Goal: Task Accomplishment & Management: Manage account settings

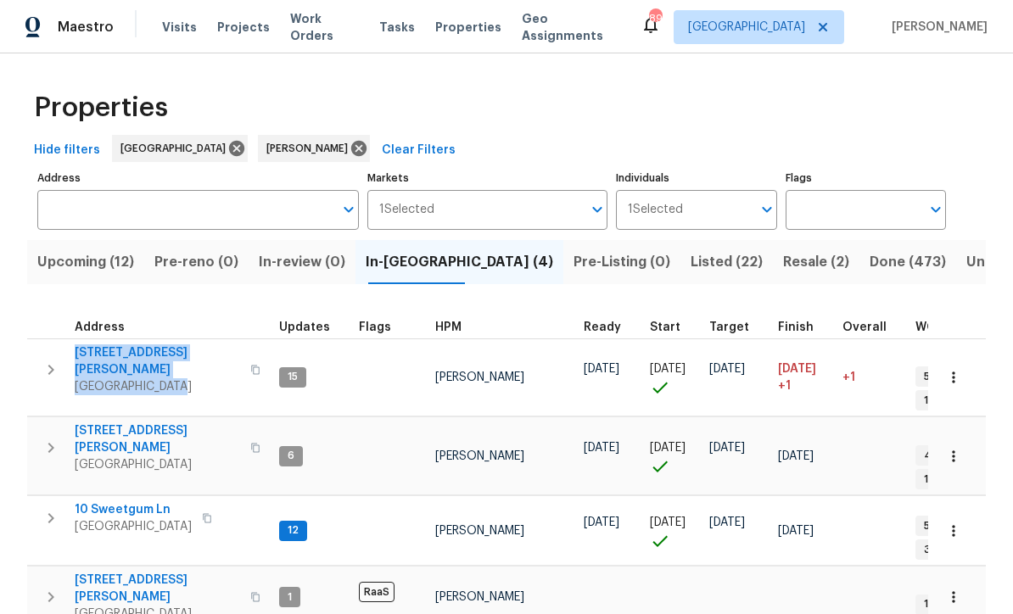
click at [114, 501] on span "10 Sweetgum Ln" at bounding box center [133, 509] width 117 height 17
click at [964, 512] on button "button" at bounding box center [953, 530] width 37 height 37
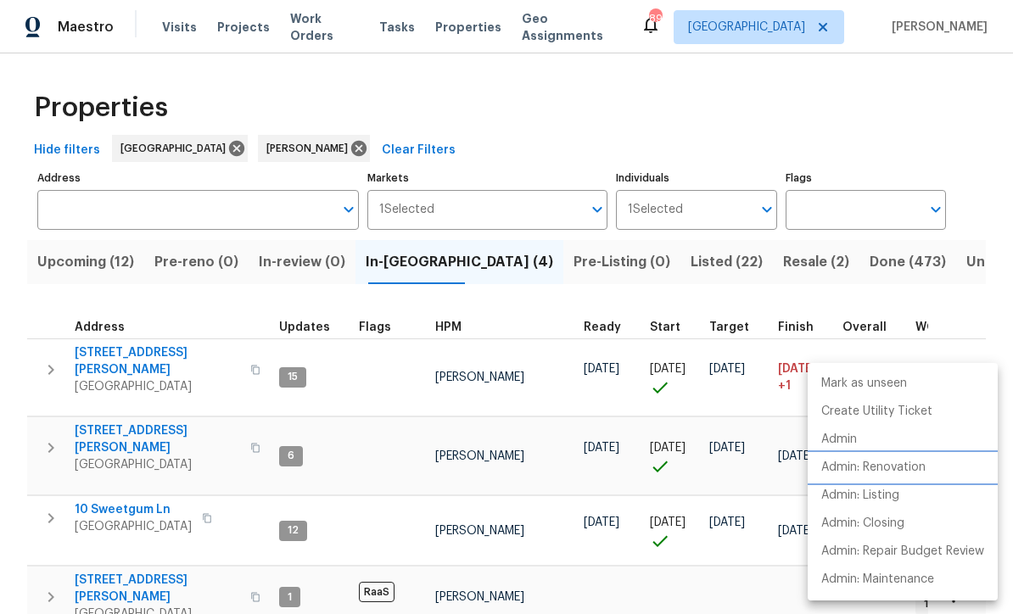
click at [926, 467] on p "Admin: Renovation" at bounding box center [873, 468] width 104 height 18
click at [970, 128] on div at bounding box center [506, 307] width 1013 height 614
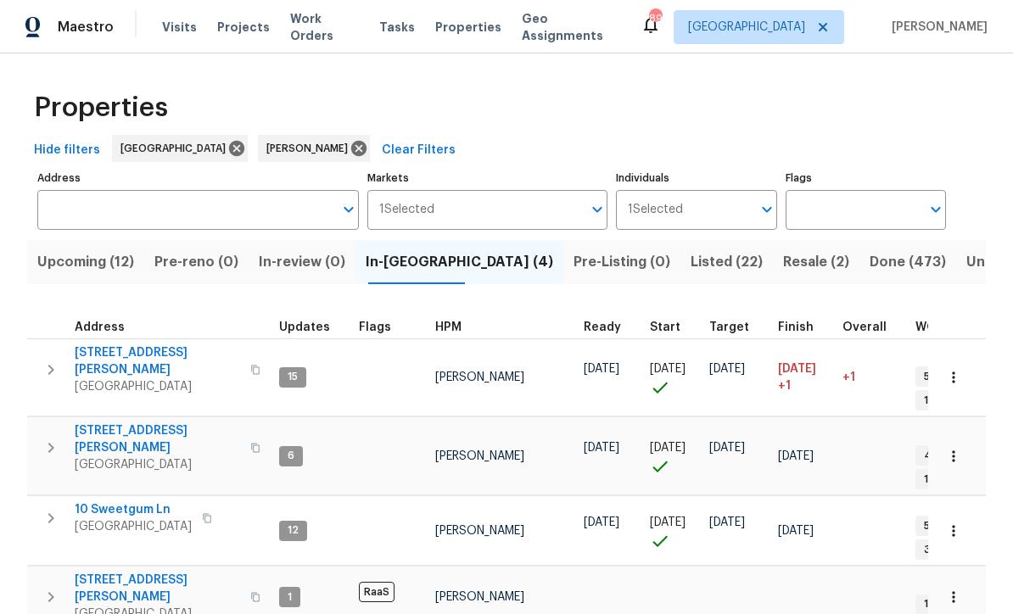
click at [143, 354] on span "[STREET_ADDRESS][PERSON_NAME]" at bounding box center [157, 361] width 165 height 34
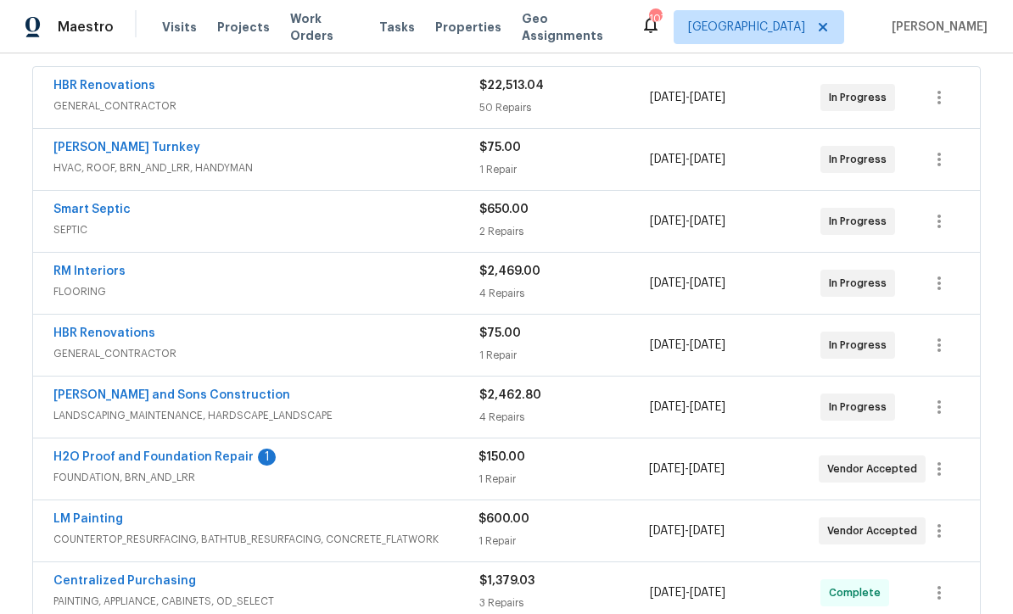
scroll to position [313, 0]
click at [132, 460] on link "H2O Proof and Foundation Repair" at bounding box center [153, 456] width 200 height 12
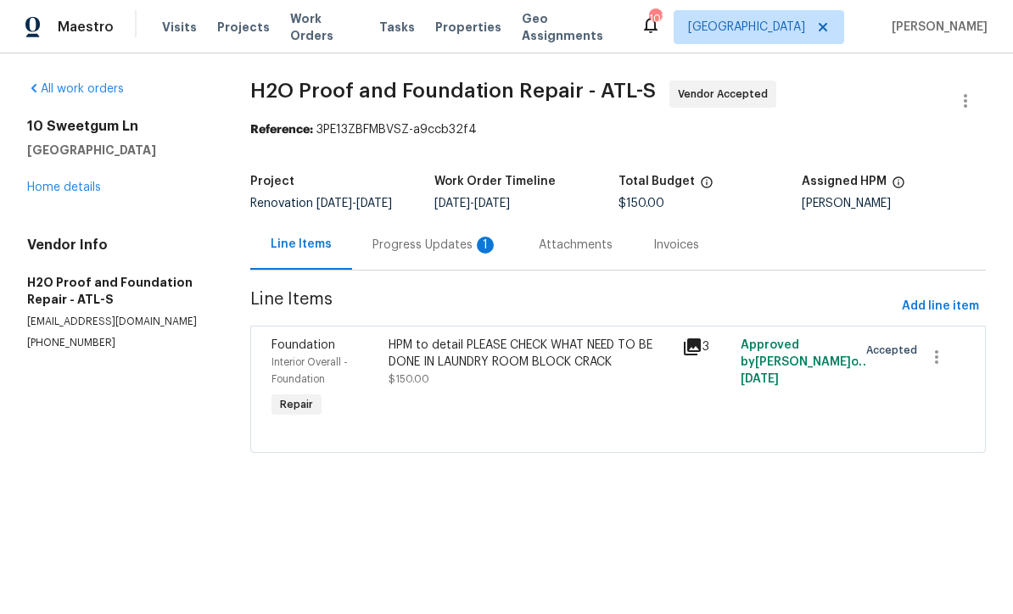
click at [423, 254] on div "Progress Updates 1" at bounding box center [435, 245] width 126 height 17
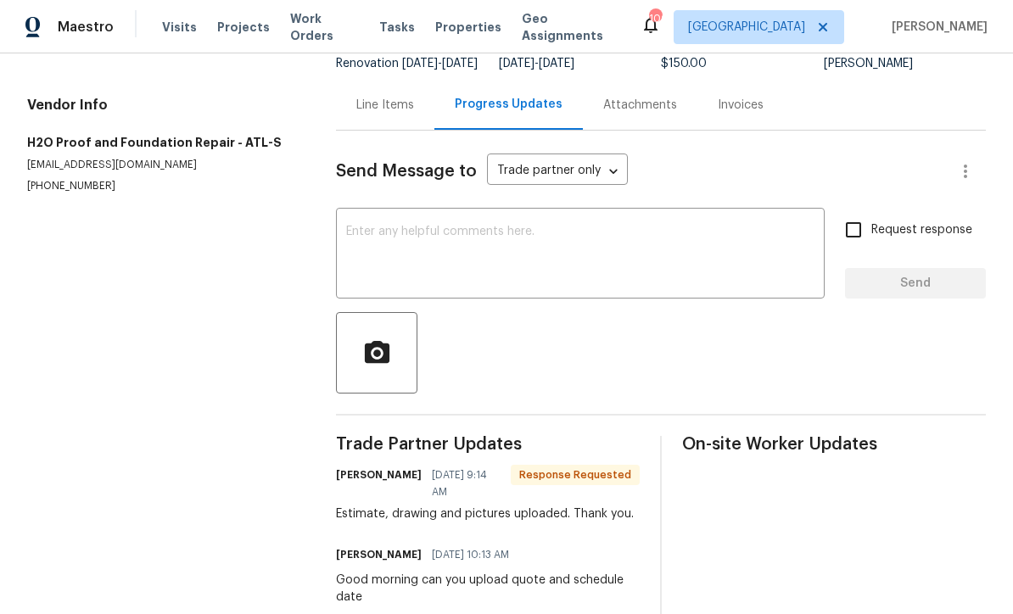
scroll to position [139, 0]
click at [356, 227] on textarea at bounding box center [580, 256] width 468 height 59
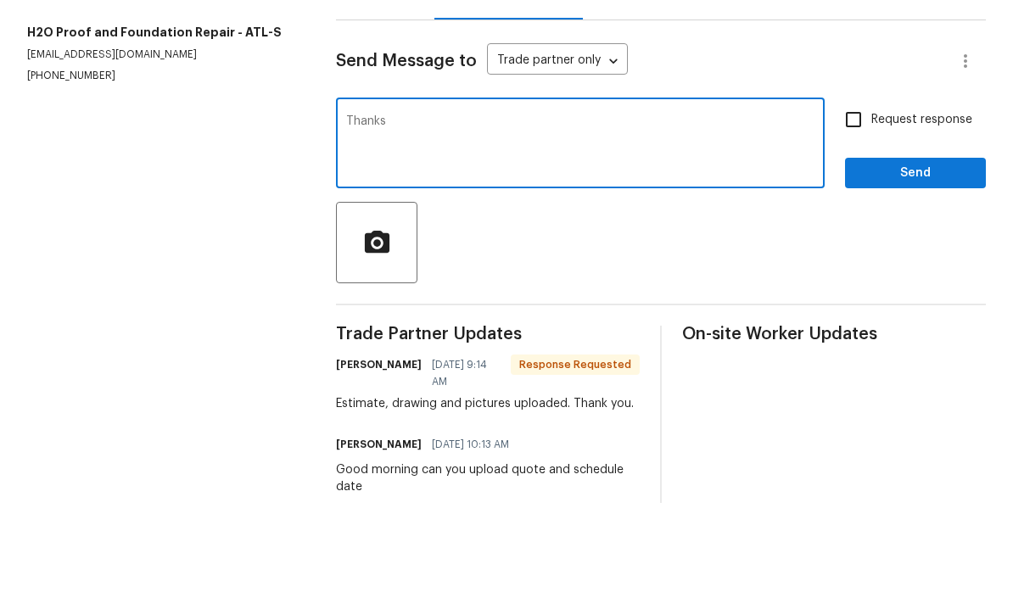
type textarea "Thanks"
click at [900, 274] on span "Send" at bounding box center [916, 284] width 114 height 21
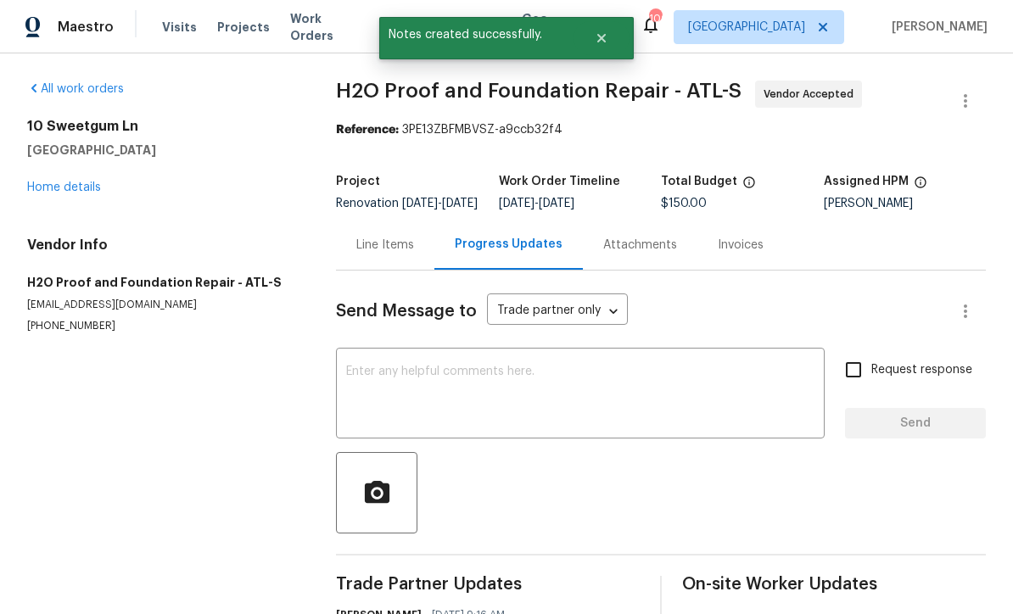
scroll to position [0, 0]
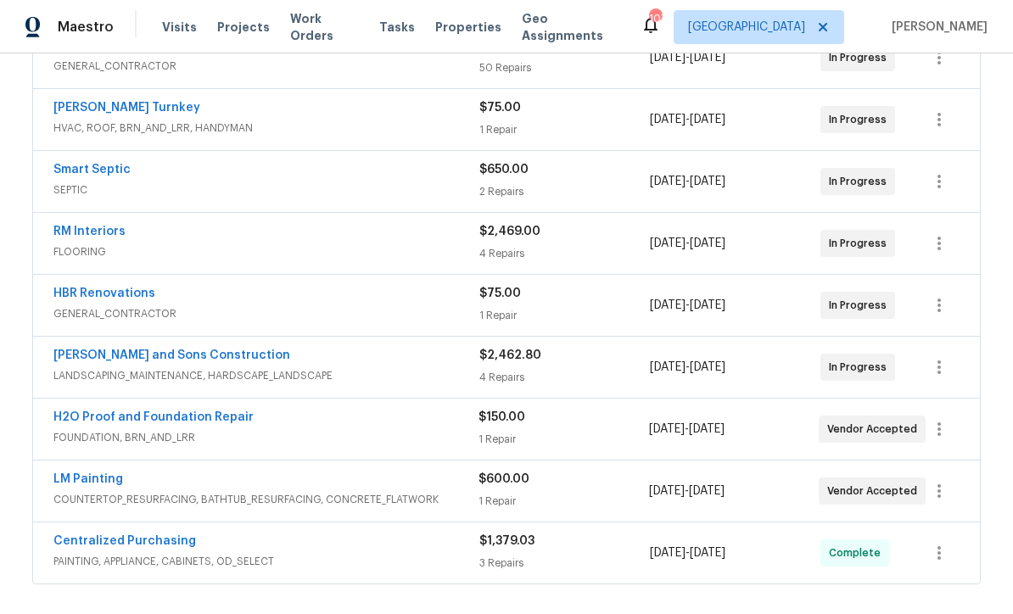
scroll to position [410, 0]
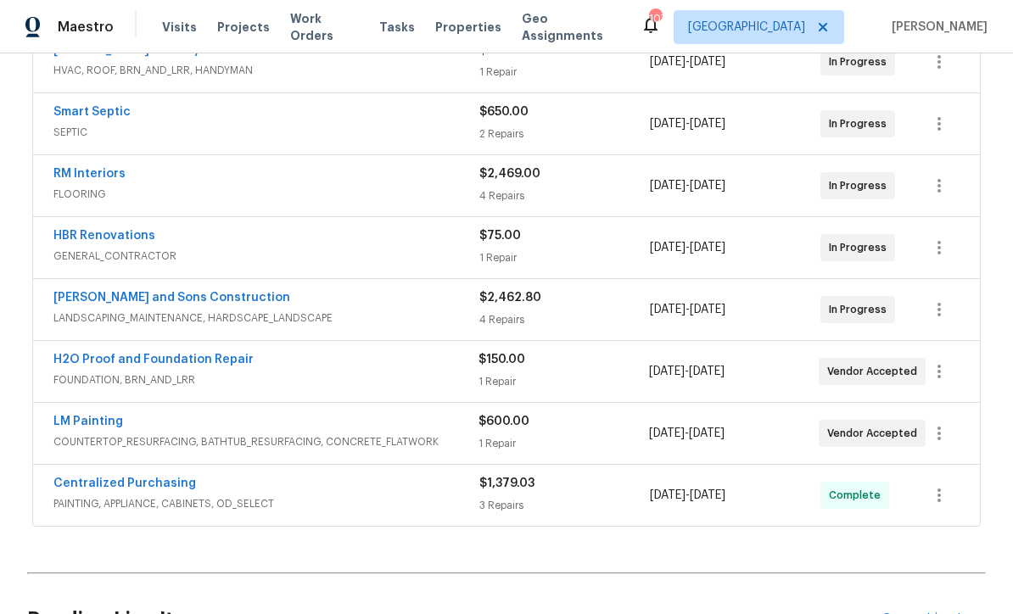
click at [115, 364] on link "H2O Proof and Foundation Repair" at bounding box center [153, 360] width 200 height 12
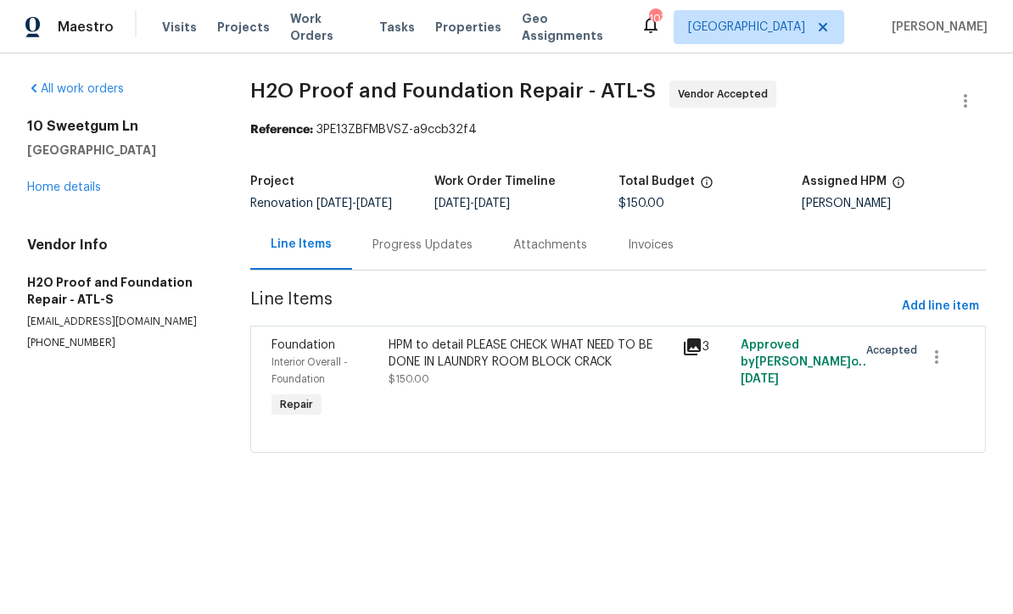
click at [458, 371] on div "HPM to detail PLEASE CHECK WHAT NEED TO BE DONE IN LAUNDRY ROOM BLOCK CRACK" at bounding box center [530, 354] width 283 height 34
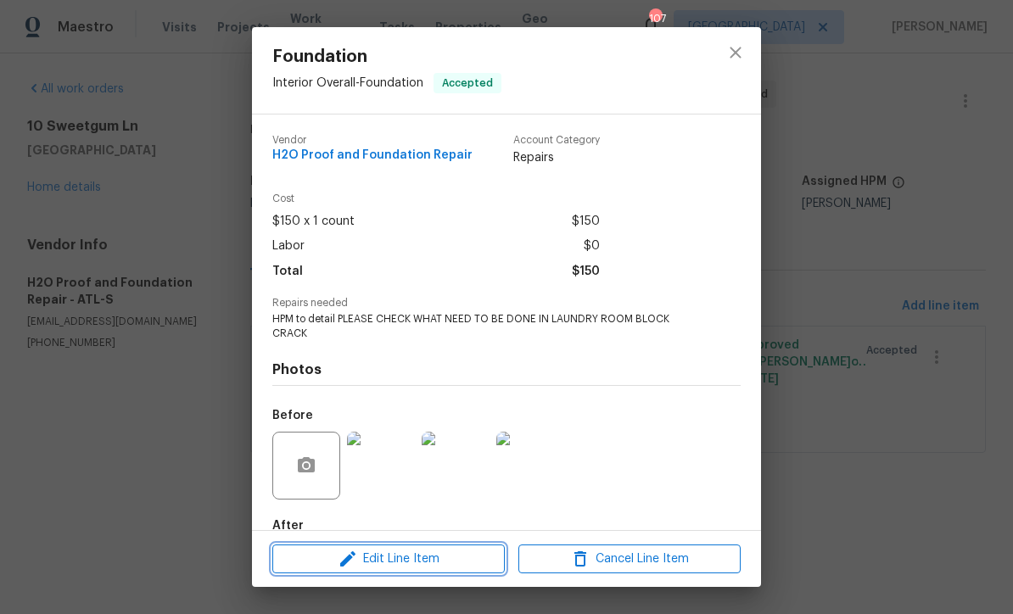
click at [388, 568] on span "Edit Line Item" at bounding box center [388, 559] width 222 height 21
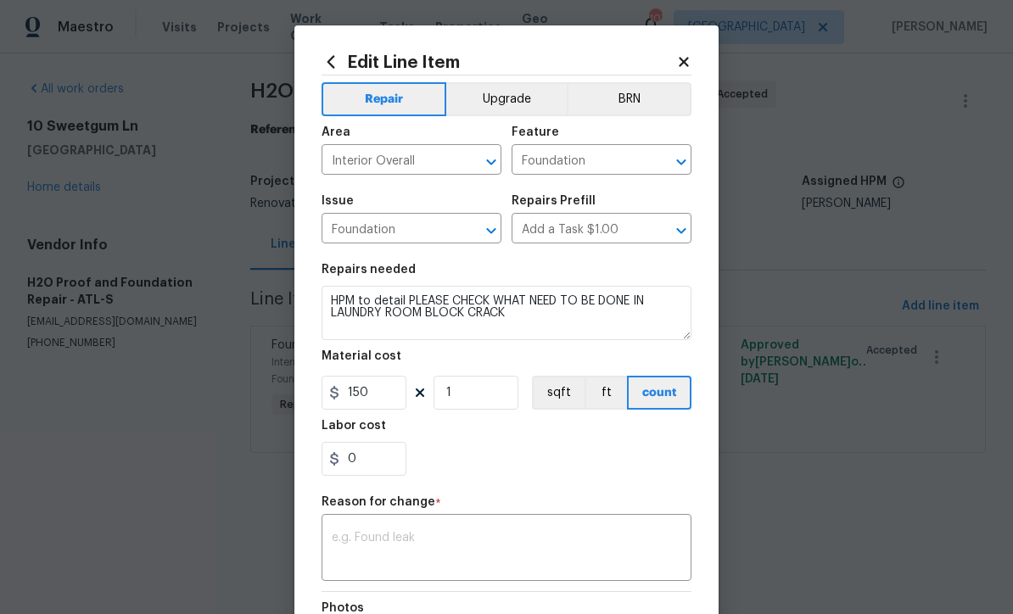
click at [344, 537] on textarea at bounding box center [507, 550] width 350 height 36
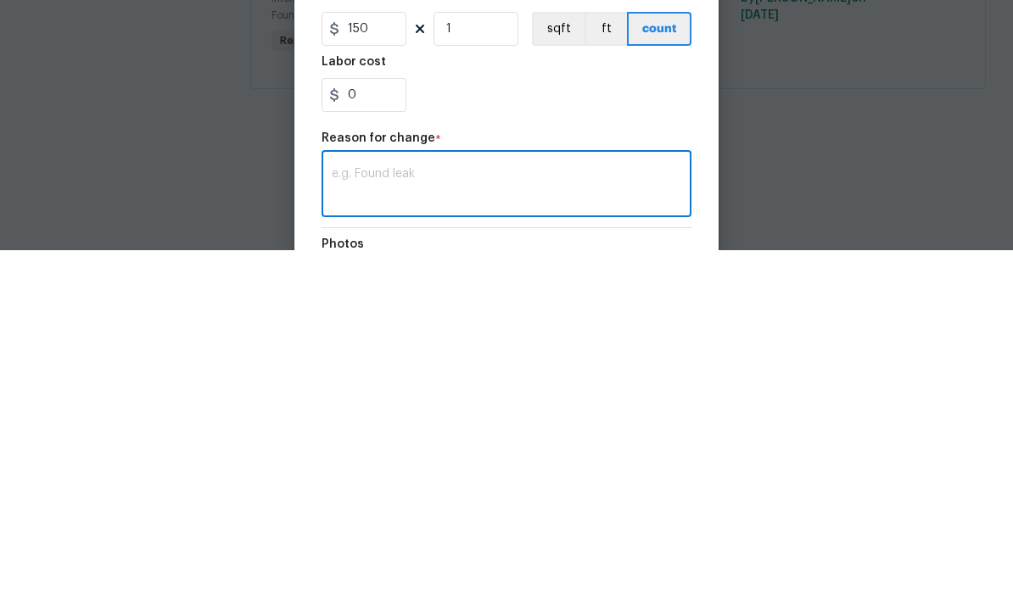
scroll to position [1, 0]
paste textarea "Install the H2O drain max system -Plumb and discharge sump pump using 1 1/4" PV…"
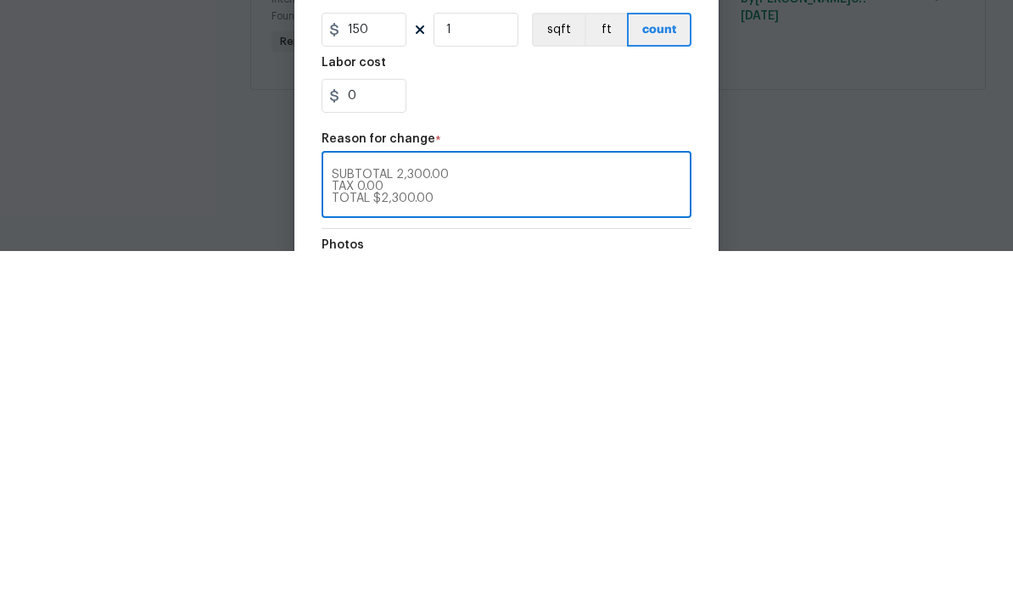
scroll to position [0, 0]
type textarea "Install the H2O drain max system -Plumb and discharge sump pump using 1 1/4" PV…"
click at [382, 376] on input "150" at bounding box center [364, 393] width 85 height 34
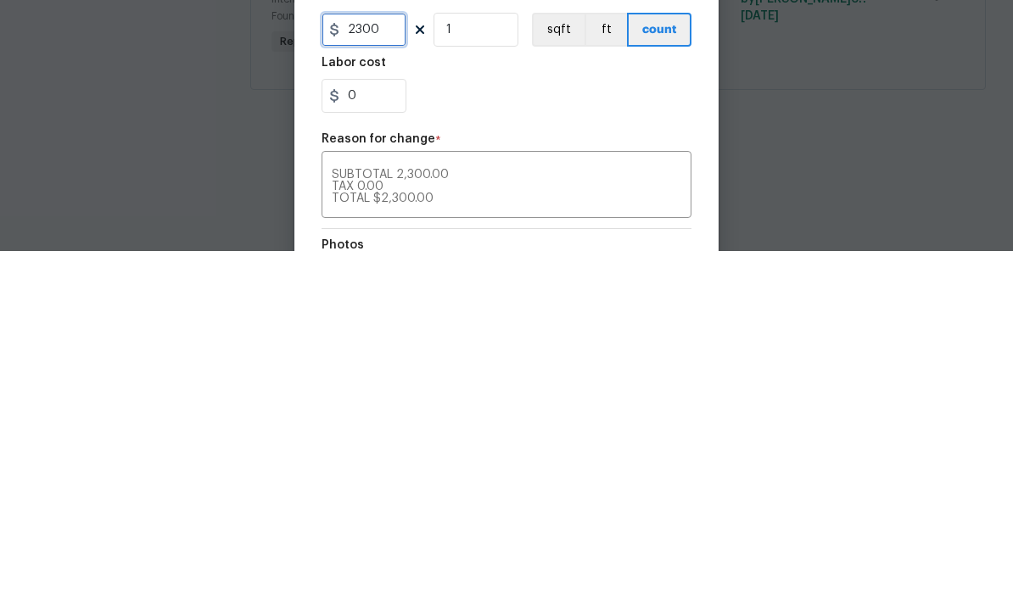
type input "2300"
click at [529, 442] on div "0" at bounding box center [507, 459] width 370 height 34
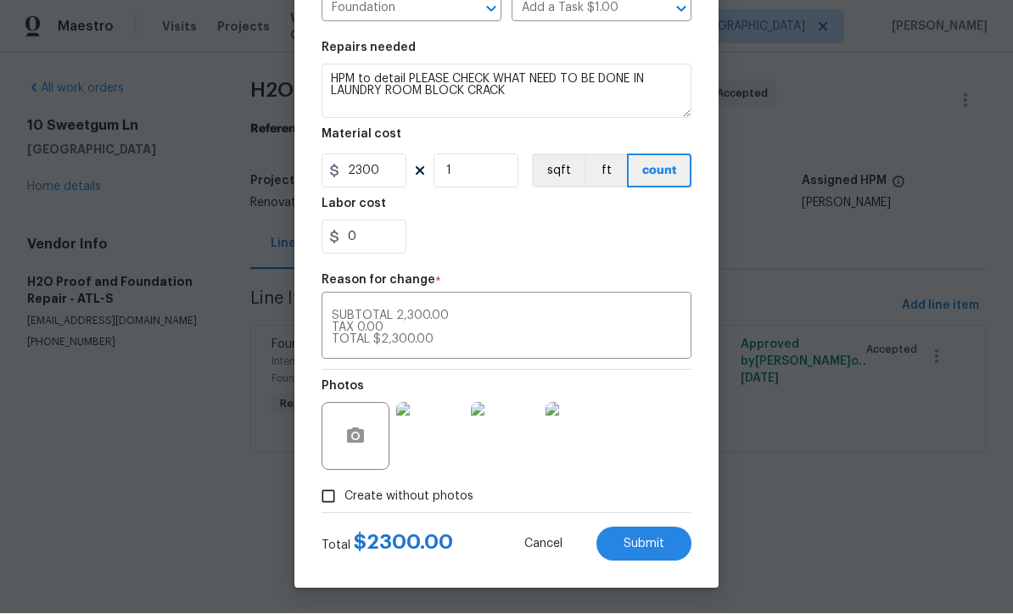
scroll to position [225, 0]
click at [649, 540] on span "Submit" at bounding box center [644, 545] width 41 height 13
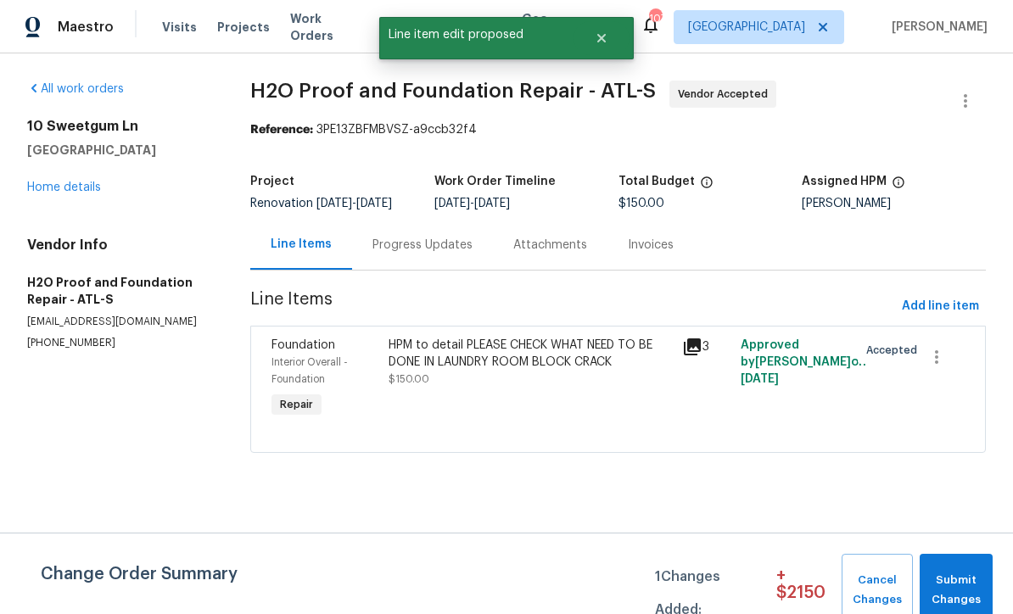
scroll to position [0, 0]
click at [963, 582] on span "Submit Changes" at bounding box center [956, 590] width 56 height 39
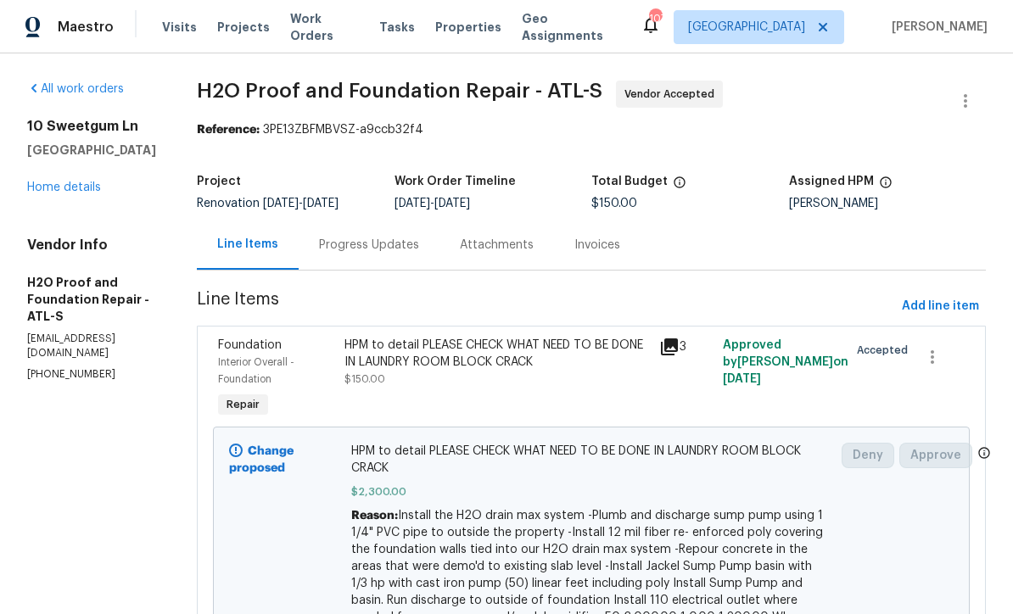
click at [319, 244] on div "Progress Updates" at bounding box center [369, 245] width 100 height 17
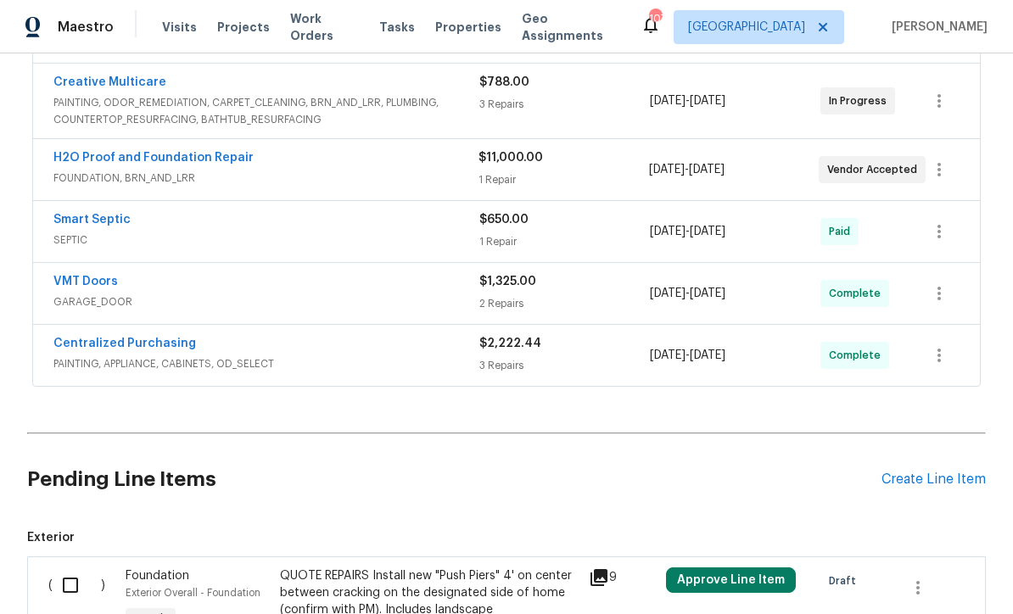
click at [23, 314] on div "Back to all projects 306 Cooper Creek Dr, Dallas, GA 30157 3 Beds | 2 Baths | T…" at bounding box center [506, 333] width 1013 height 561
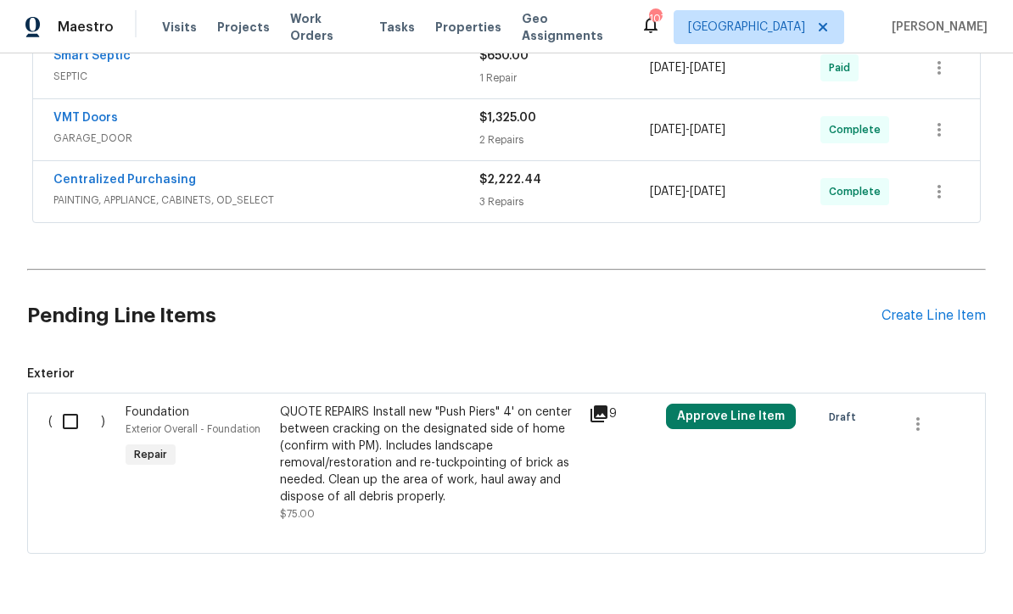
scroll to position [740, 0]
click at [915, 424] on icon "button" at bounding box center [918, 425] width 20 height 20
click at [933, 427] on li "Cancel" at bounding box center [930, 425] width 65 height 28
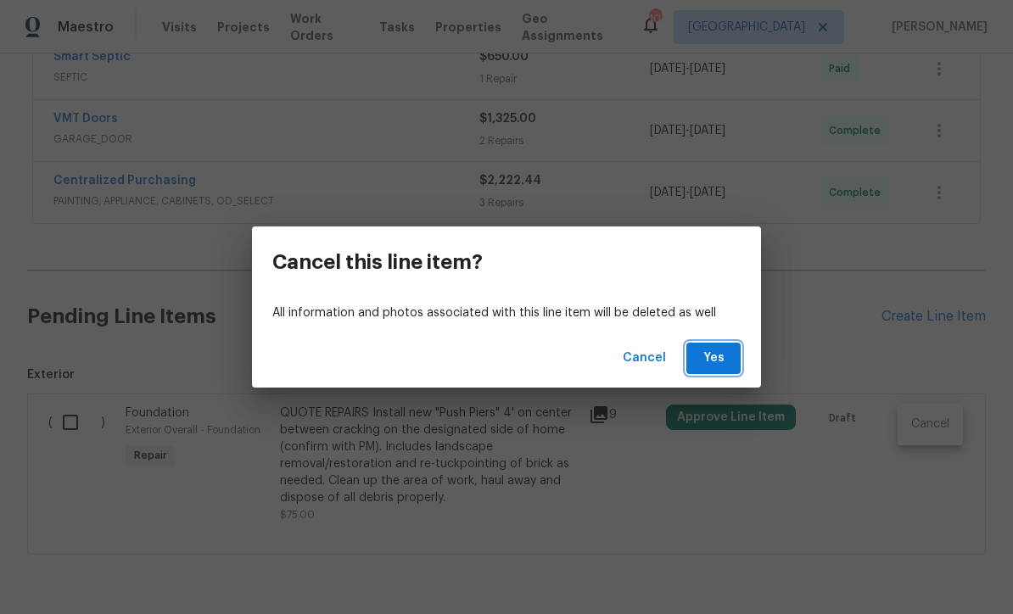
click at [720, 357] on span "Yes" at bounding box center [713, 358] width 27 height 21
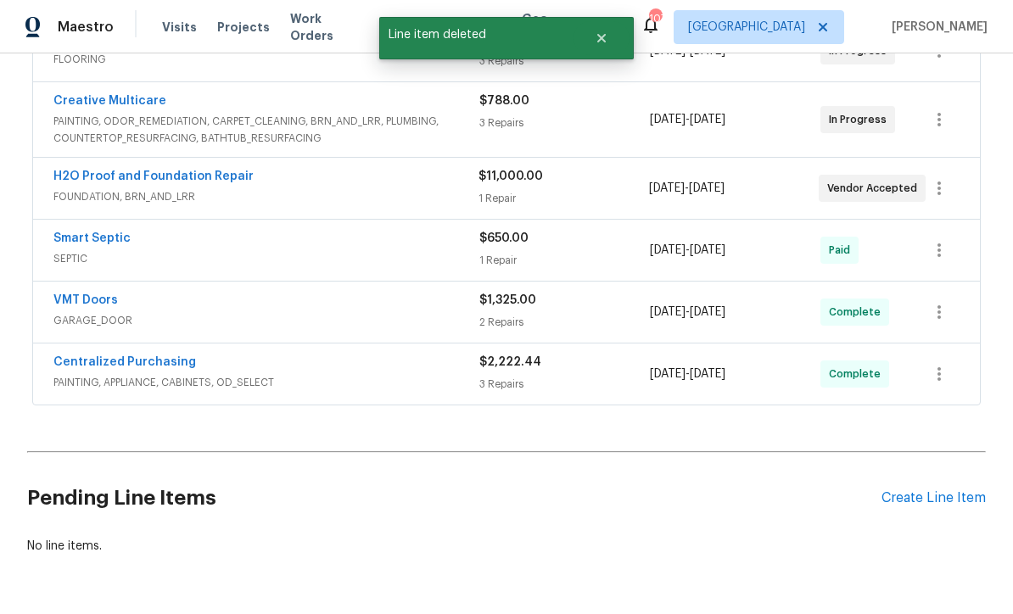
scroll to position [557, 0]
click at [937, 505] on div "Create Line Item" at bounding box center [933, 499] width 104 height 16
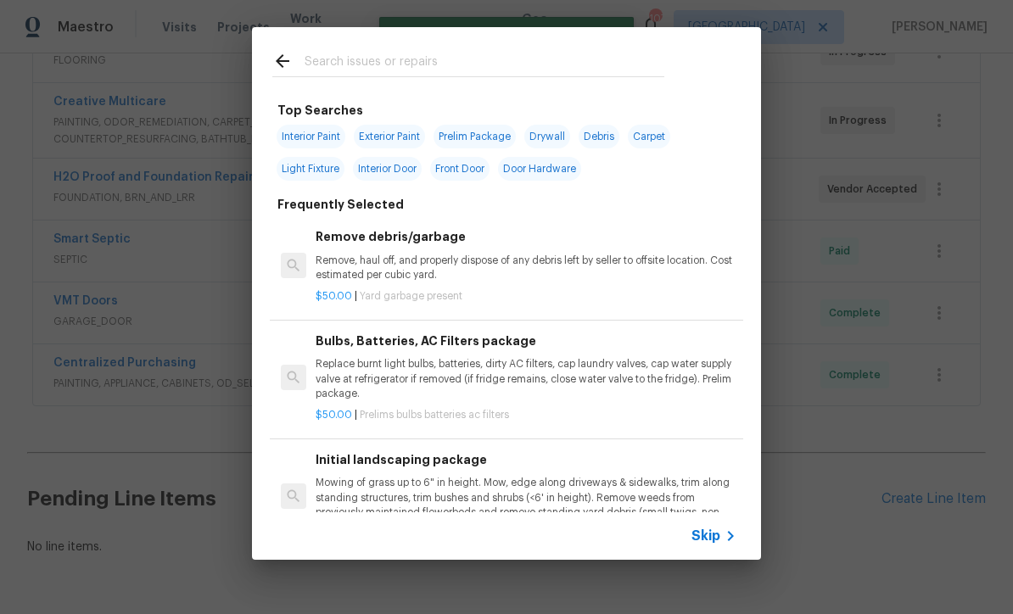
click at [299, 53] on div at bounding box center [288, 63] width 32 height 25
click at [316, 55] on input "text" at bounding box center [485, 63] width 360 height 25
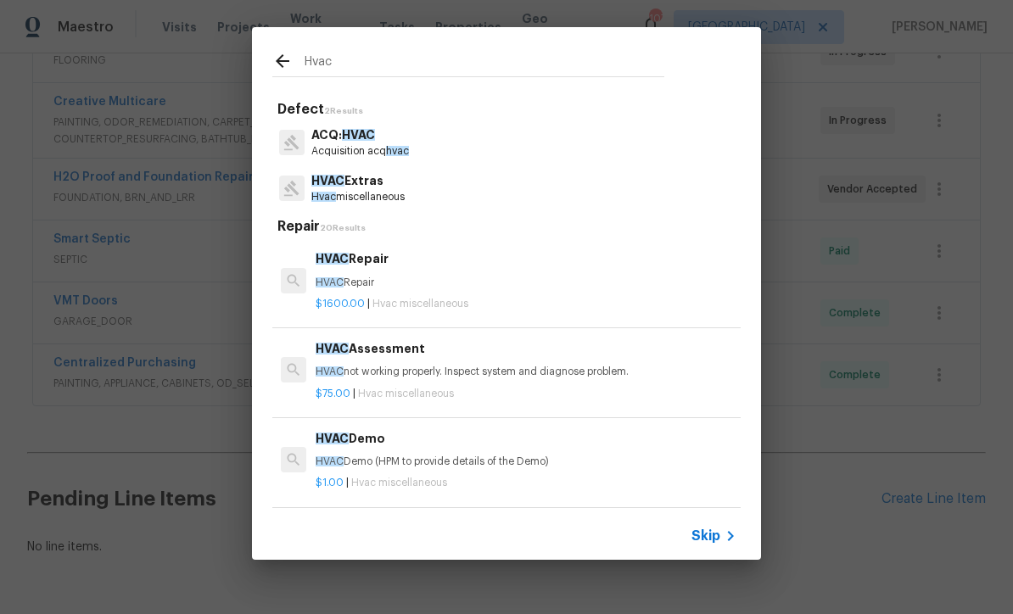
type input "HVAC"
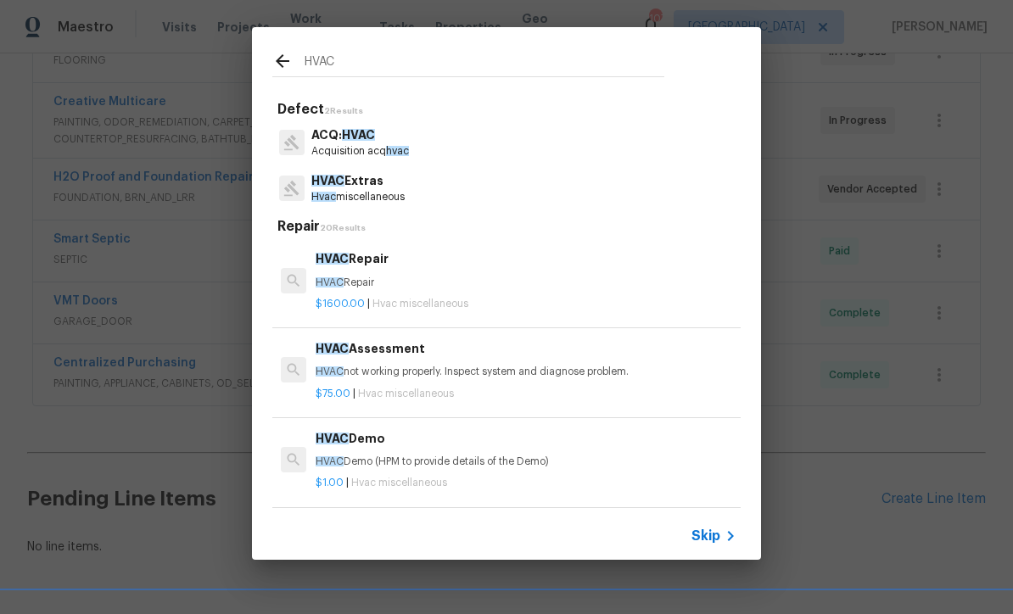
click at [348, 182] on p "HVAC Extras" at bounding box center [357, 181] width 93 height 18
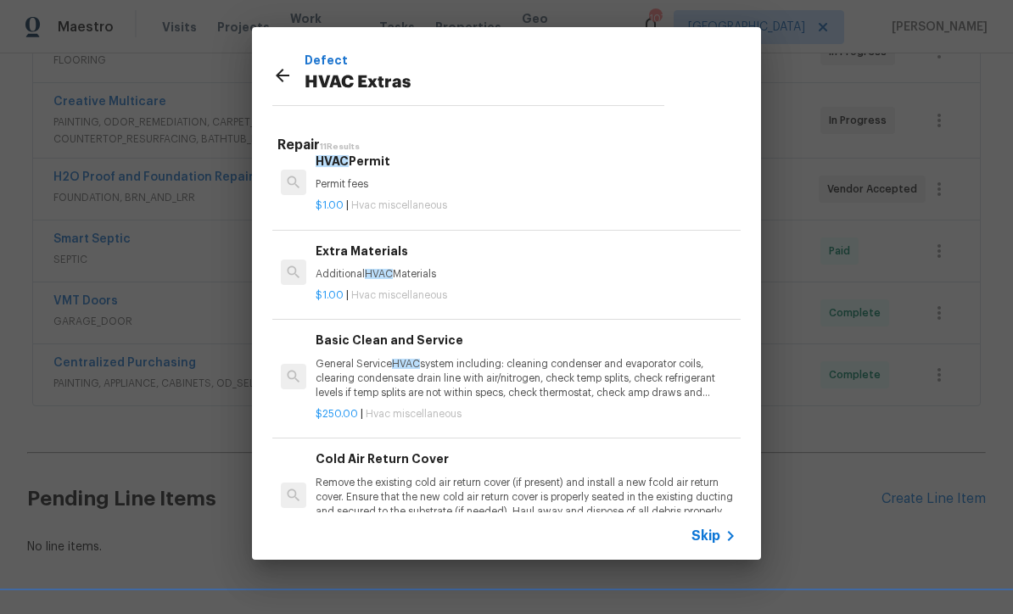
scroll to position [287, 0]
click at [480, 368] on p "General Service HVAC system including: cleaning condenser and evaporator coils,…" at bounding box center [526, 377] width 421 height 43
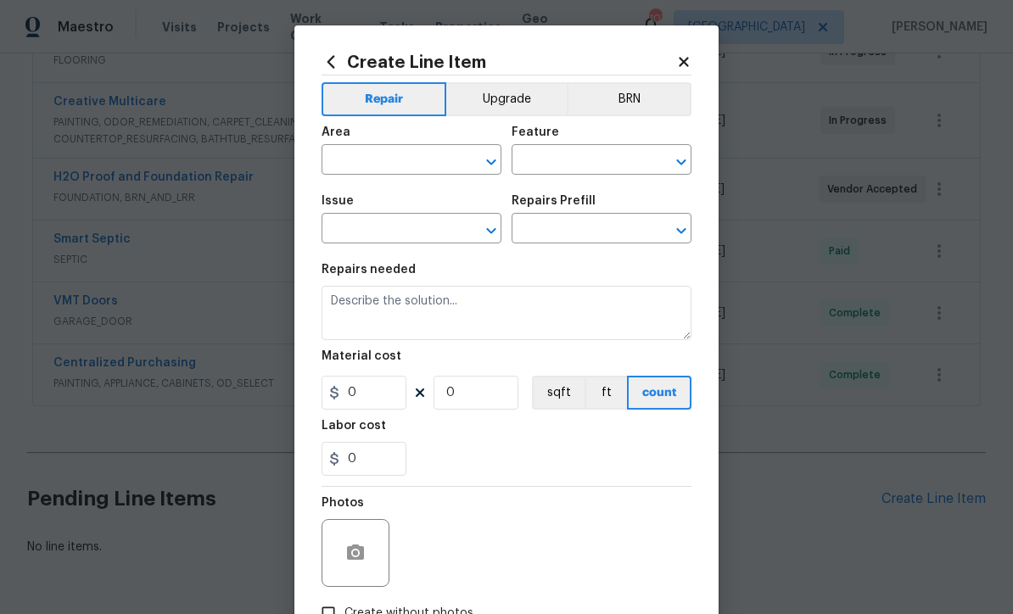
type input "HVAC"
type input "HVAC Extras"
type input "Basic Clean and Service $250.00"
type textarea "General Service HVAC system including: cleaning condenser and evaporator coils,…"
type input "250"
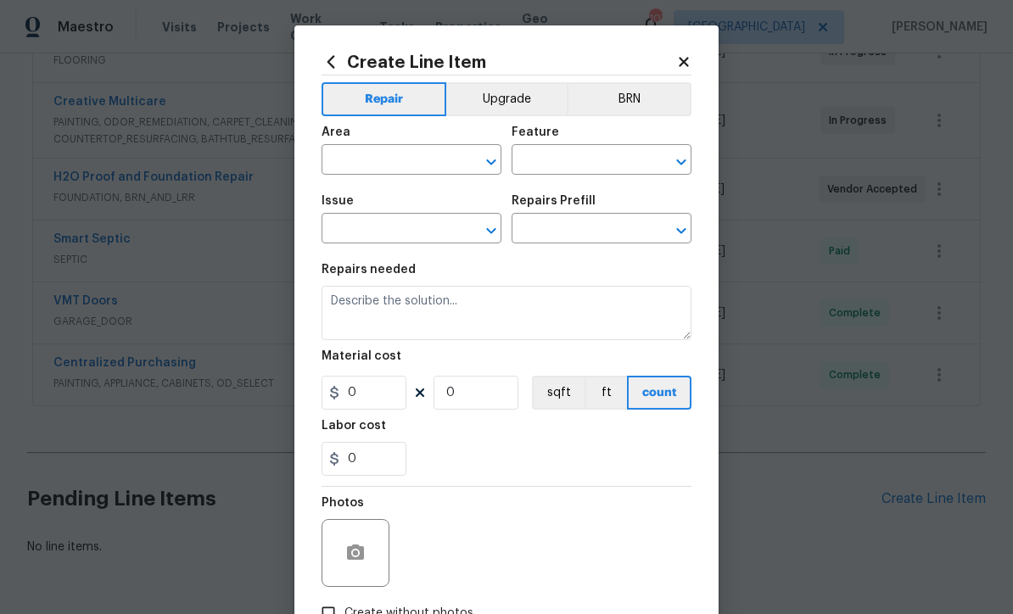
type input "1"
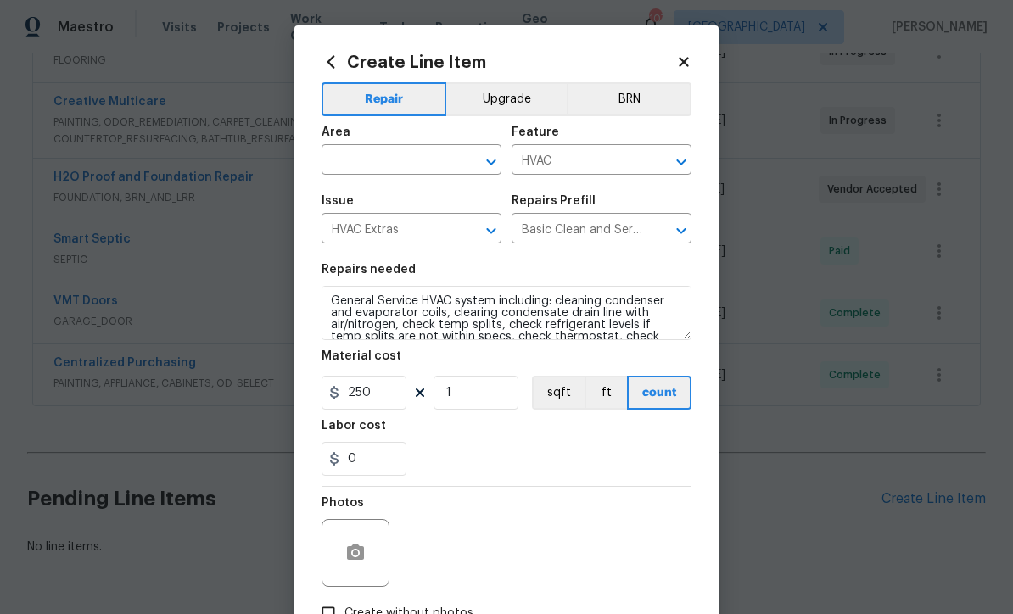
click at [485, 372] on div "Material cost" at bounding box center [507, 361] width 370 height 22
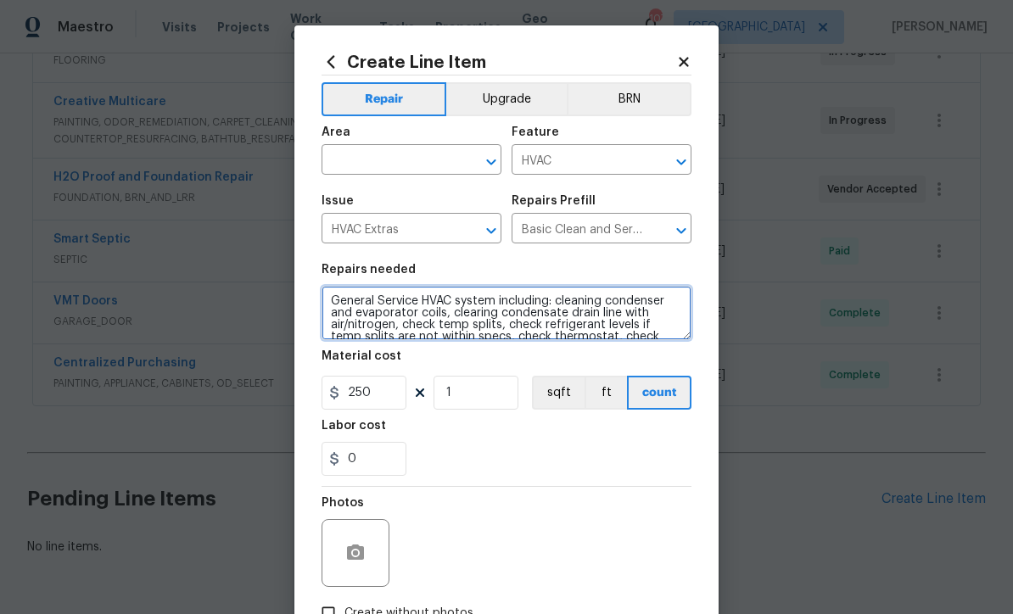
click at [331, 297] on textarea "General Service HVAC system including: cleaning condenser and evaporator coils,…" at bounding box center [507, 313] width 370 height 54
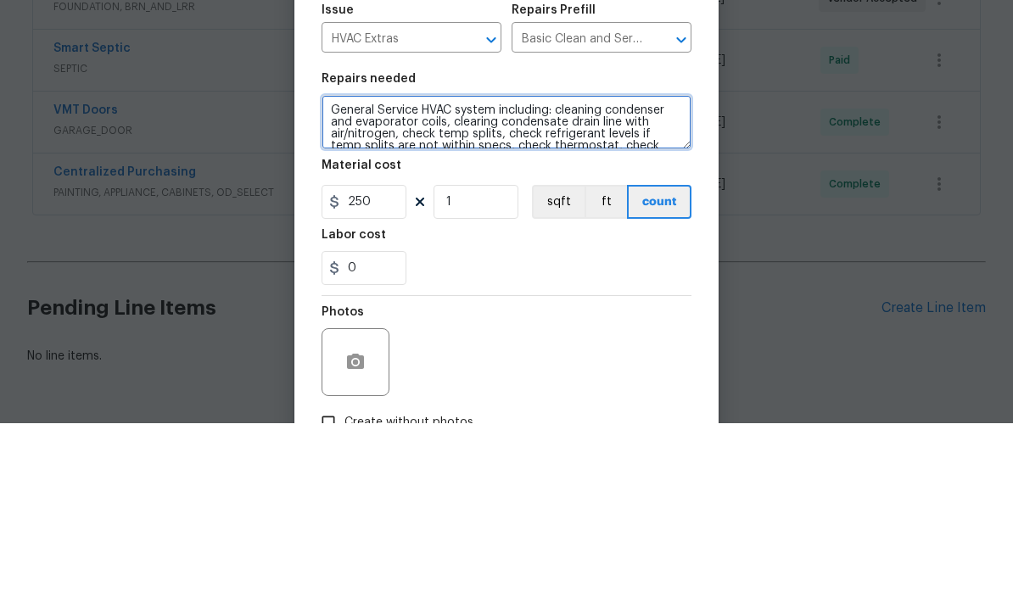
click at [349, 286] on textarea "General Service HVAC system including: cleaning condenser and evaporator coils,…" at bounding box center [507, 313] width 370 height 54
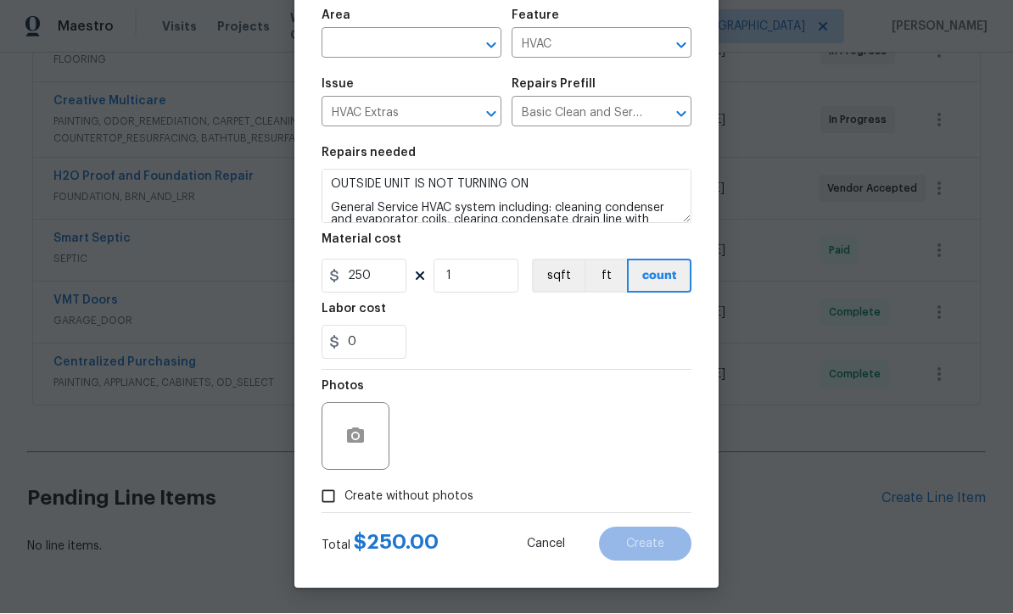
scroll to position [120, 0]
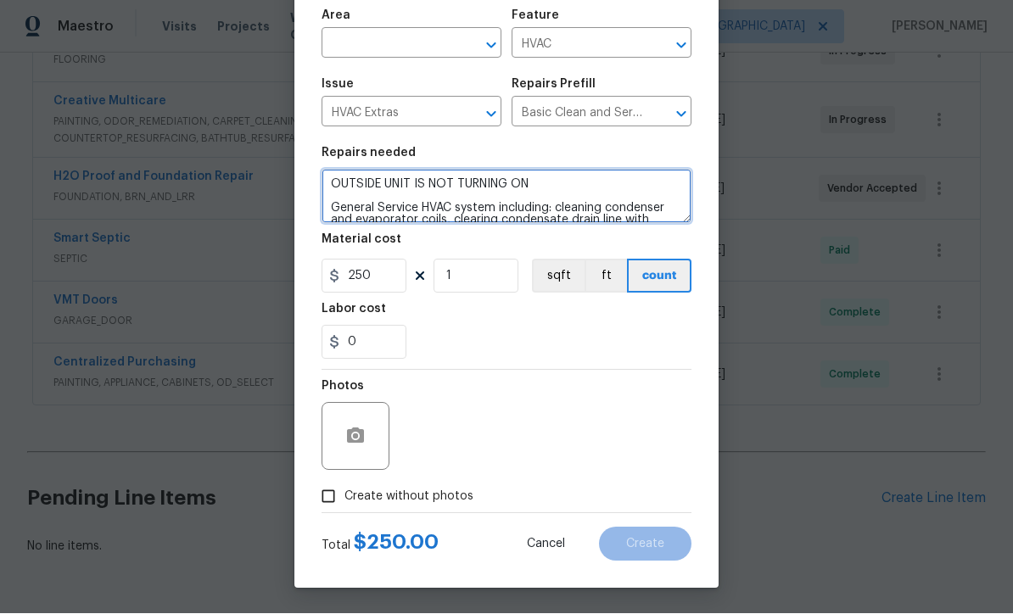
type textarea "OUTSIDE UNIT IS NOT TURNING ON General Service HVAC system including: cleaning …"
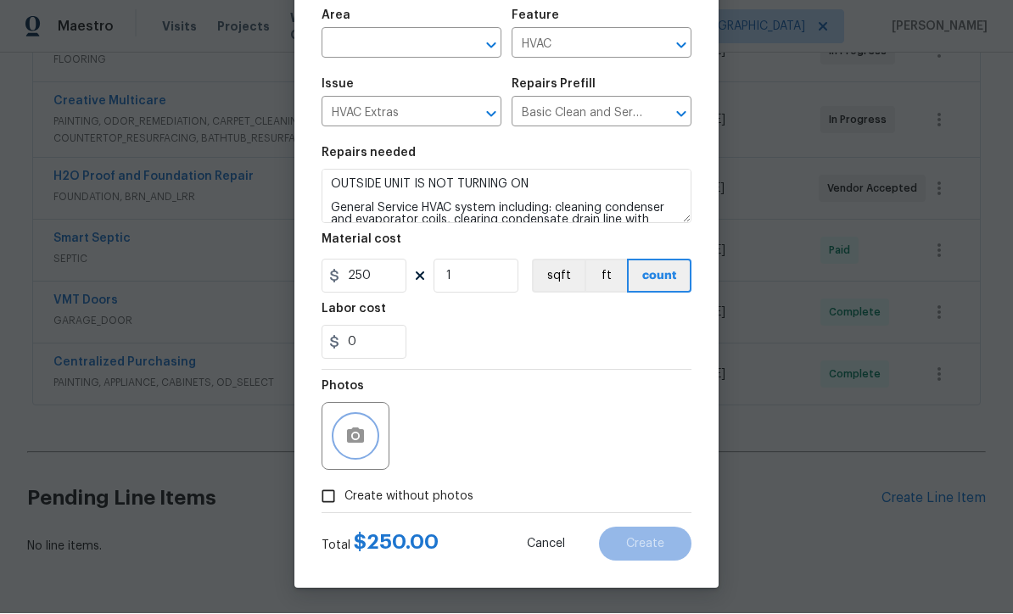
click at [355, 439] on icon "button" at bounding box center [355, 437] width 20 height 20
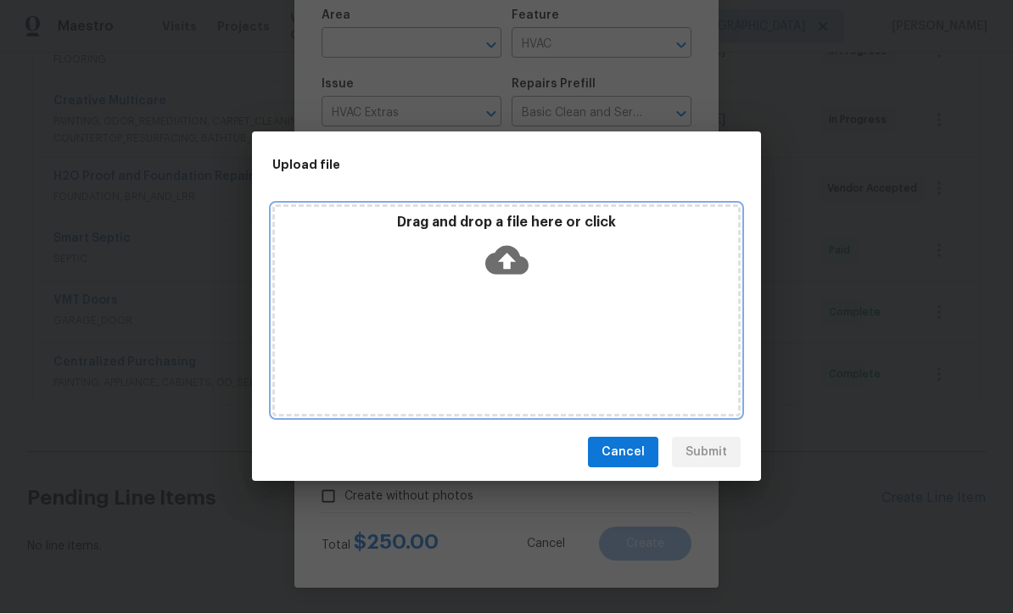
click at [504, 256] on icon at bounding box center [506, 260] width 43 height 43
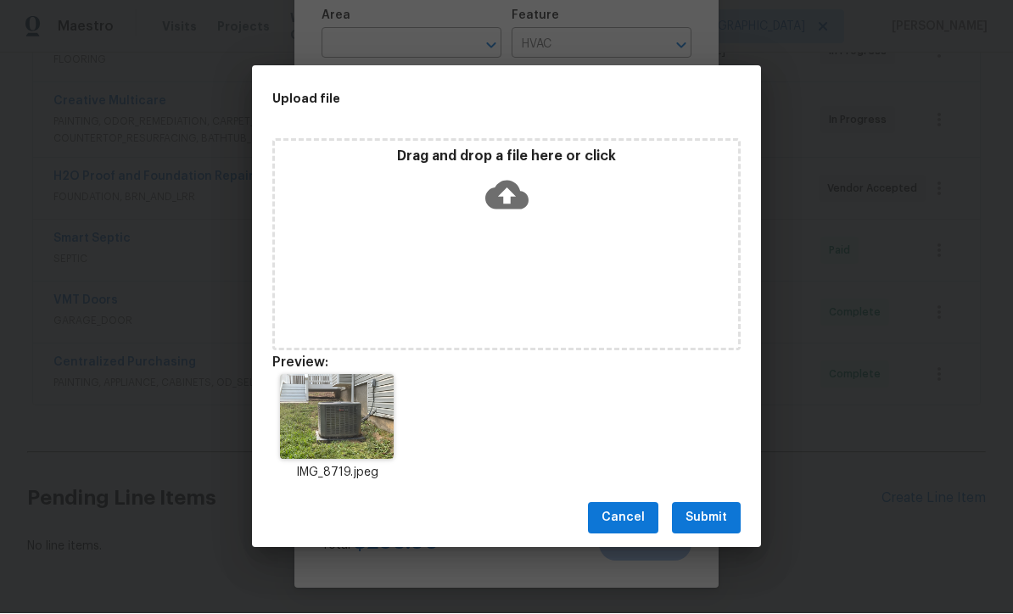
click at [711, 523] on span "Submit" at bounding box center [706, 518] width 42 height 21
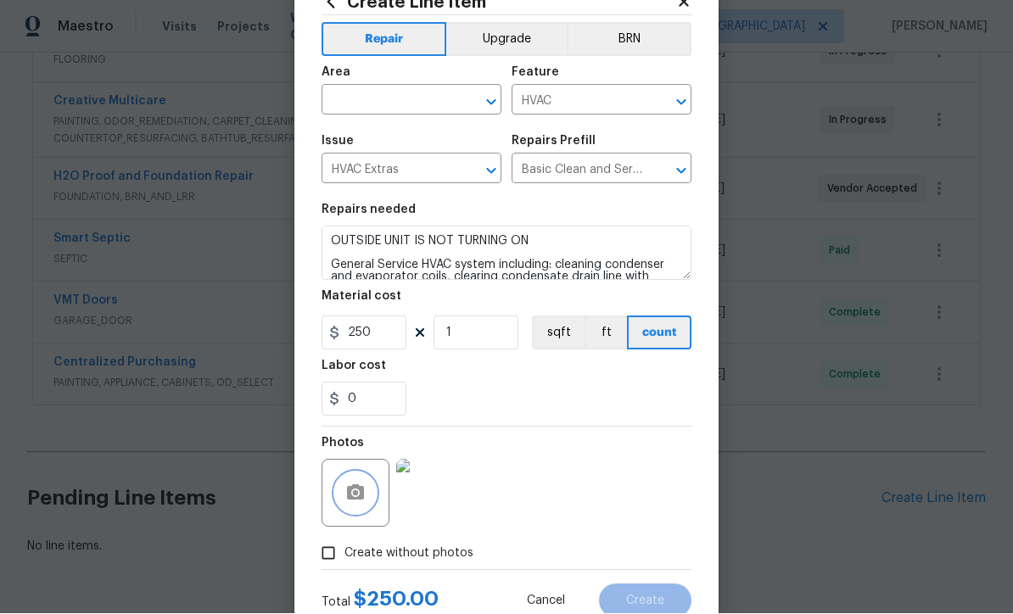
scroll to position [15, 0]
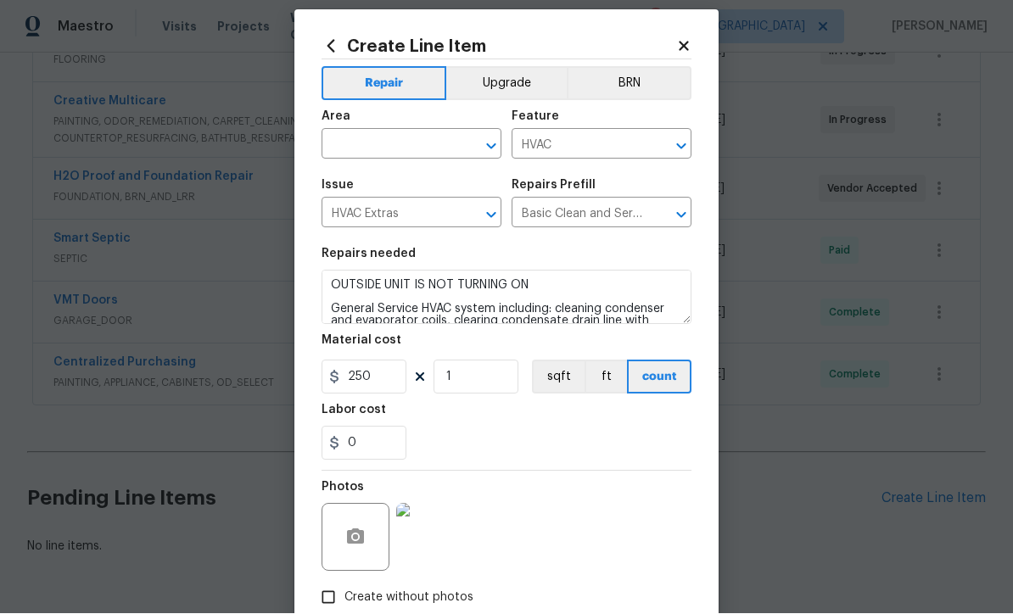
click at [358, 147] on input "text" at bounding box center [388, 146] width 132 height 26
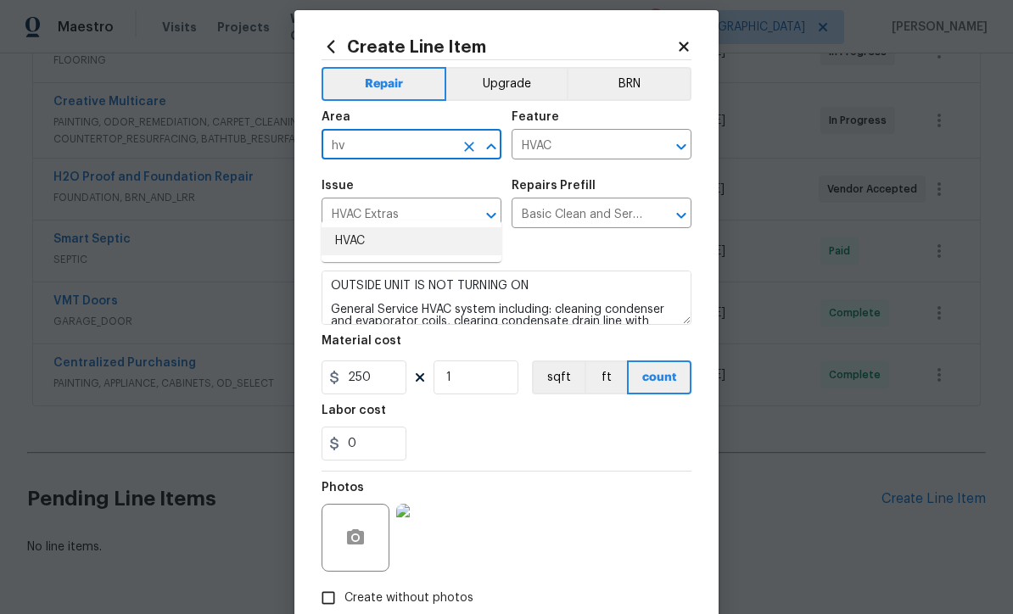
click at [345, 227] on li "HVAC" at bounding box center [412, 241] width 180 height 28
type input "HVAC"
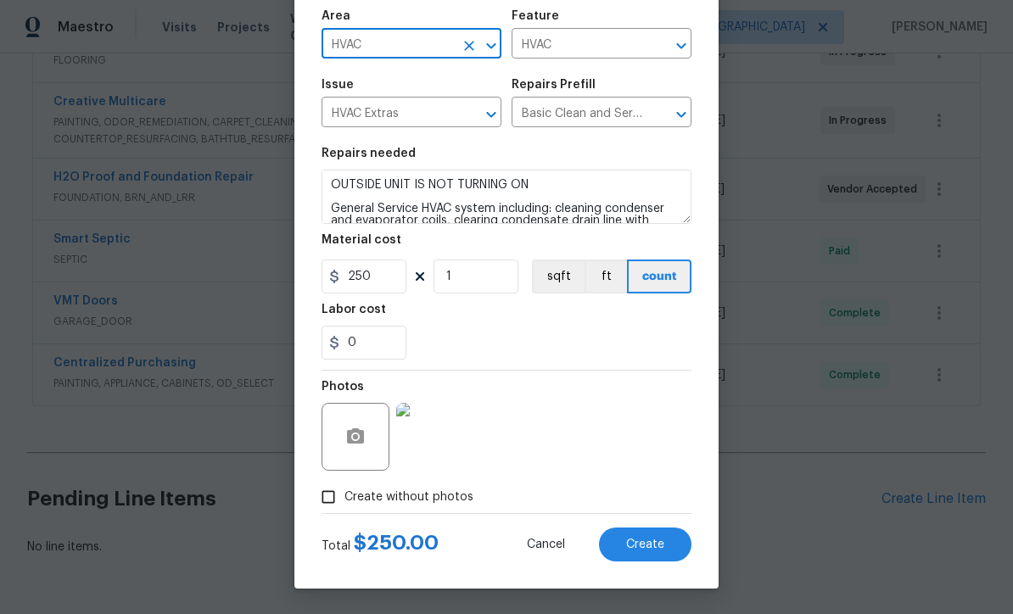
scroll to position [120, 0]
click at [646, 547] on span "Create" at bounding box center [645, 545] width 38 height 13
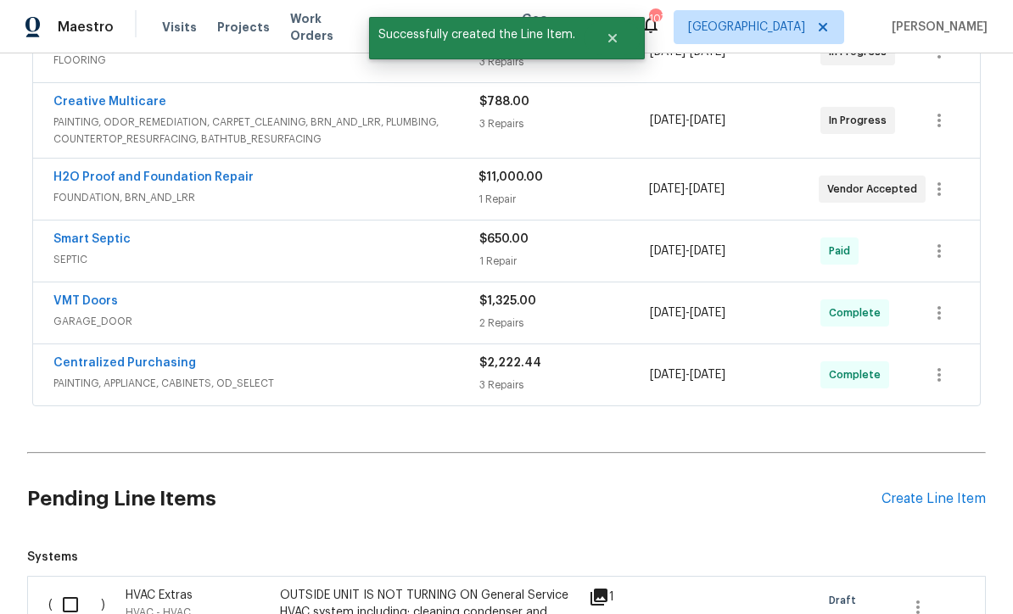
click at [67, 587] on input "checkbox" at bounding box center [77, 605] width 48 height 36
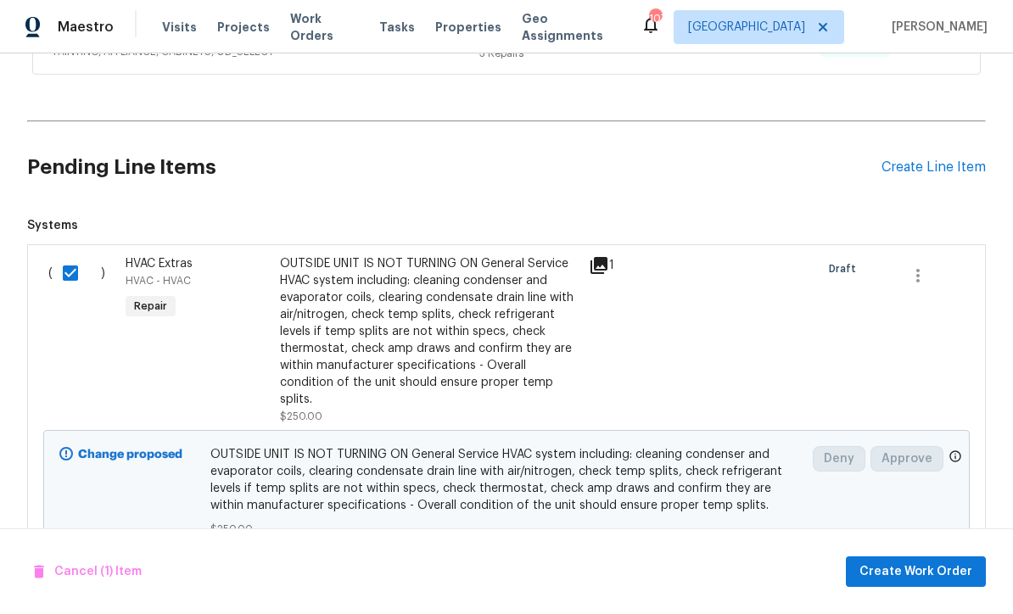
scroll to position [887, 0]
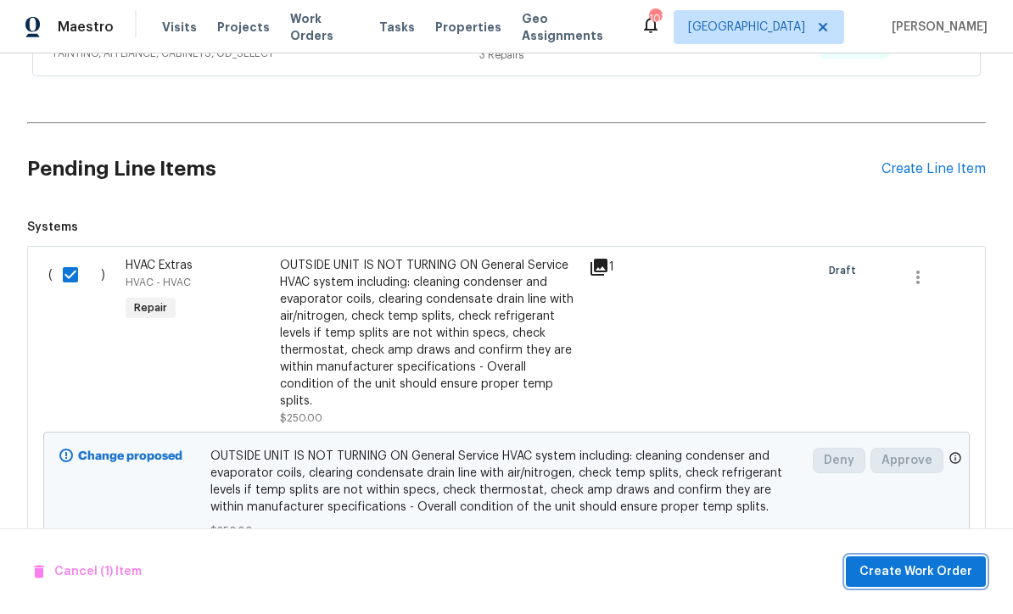
click at [903, 557] on button "Create Work Order" at bounding box center [916, 572] width 140 height 31
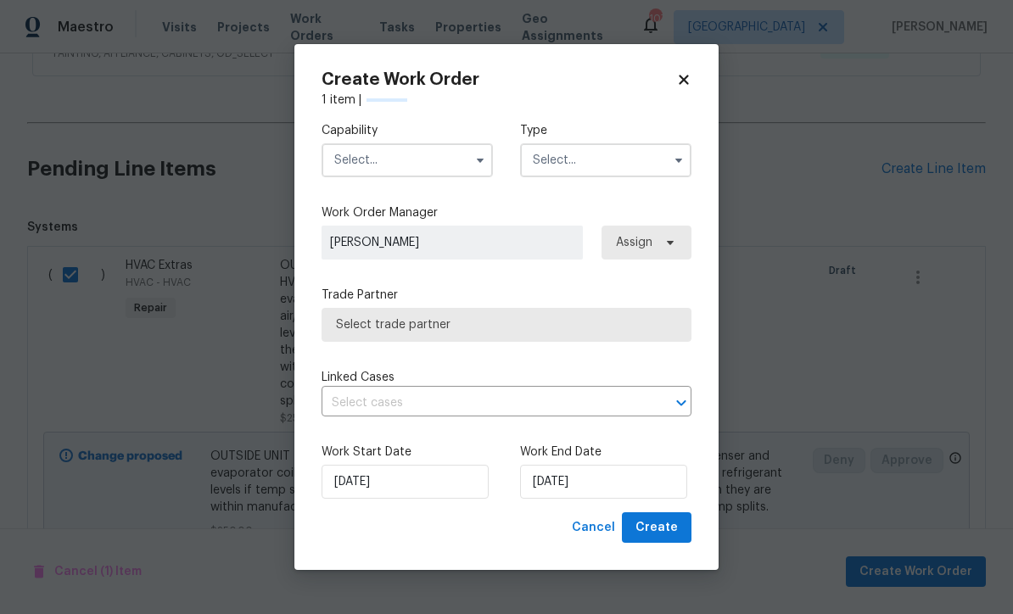
checkbox input "false"
click at [363, 162] on input "text" at bounding box center [407, 160] width 171 height 34
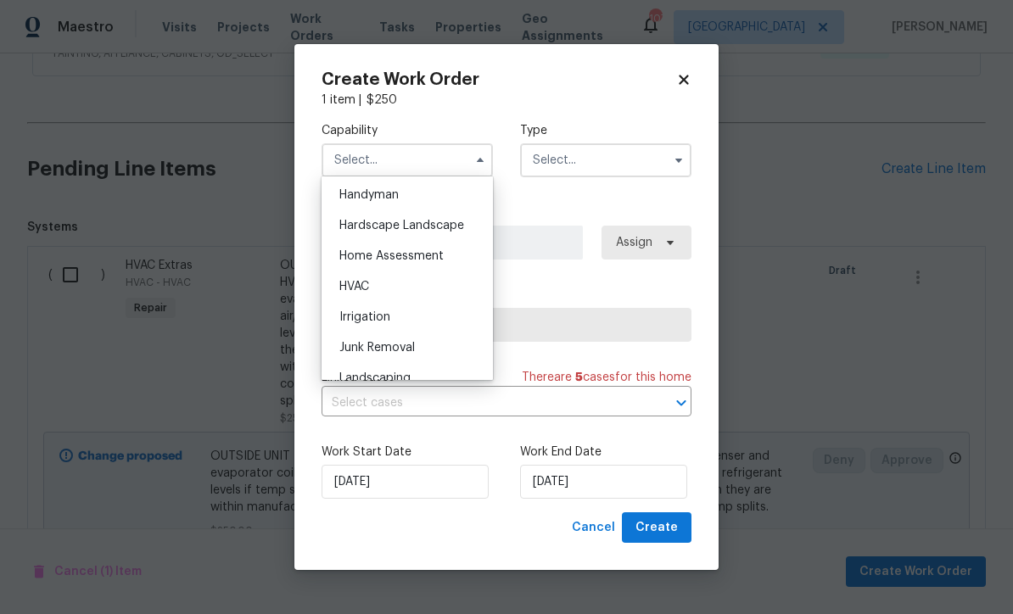
scroll to position [933, 0]
click at [354, 290] on span "HVAC" at bounding box center [354, 288] width 30 height 12
type input "HVAC"
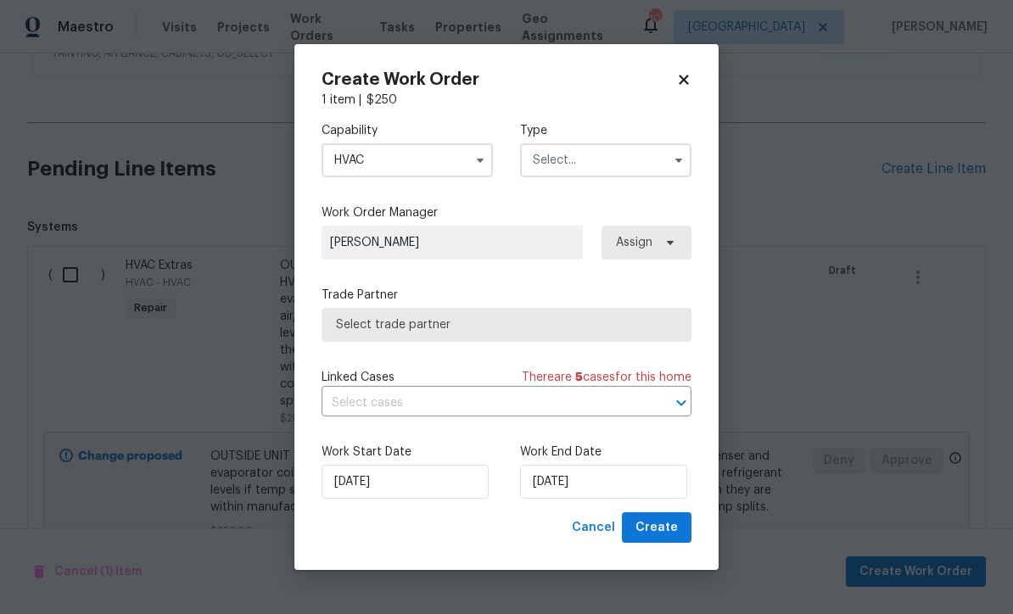
click at [550, 159] on input "text" at bounding box center [605, 160] width 171 height 34
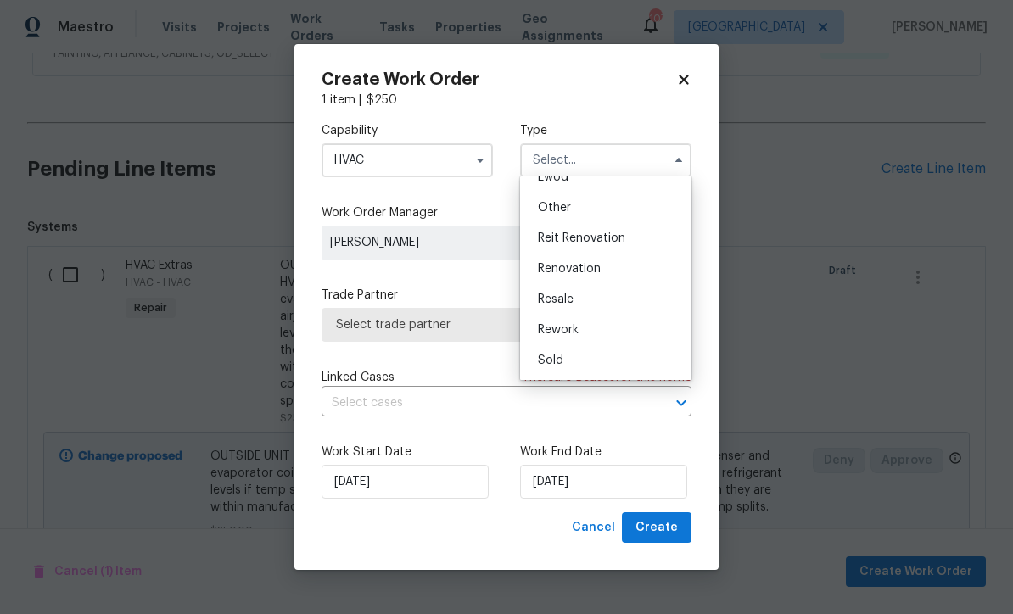
scroll to position [202, 0]
click at [557, 265] on span "Renovation" at bounding box center [569, 269] width 63 height 12
type input "Renovation"
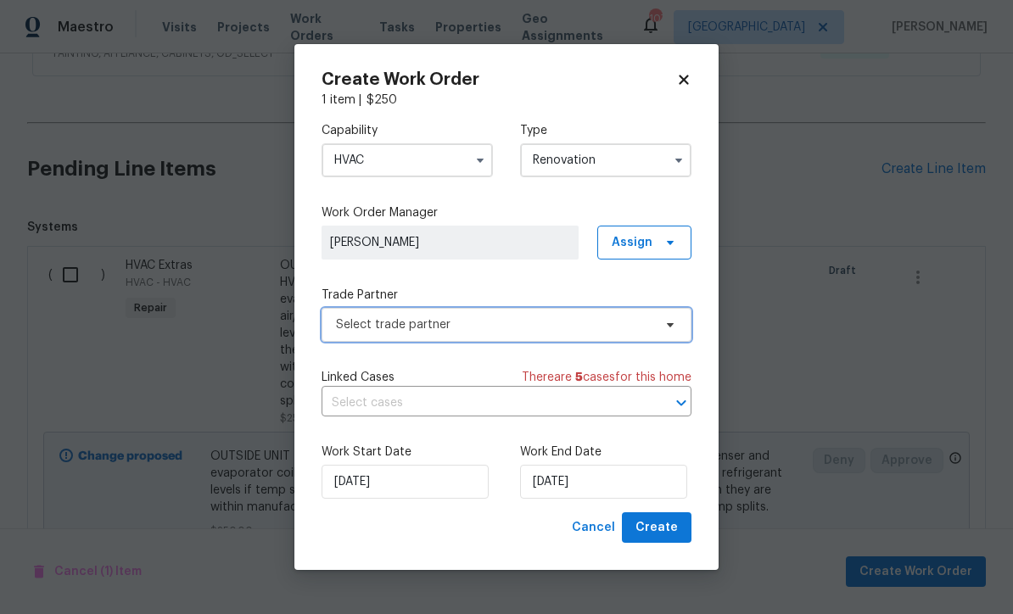
click at [349, 322] on span "Select trade partner" at bounding box center [494, 324] width 316 height 17
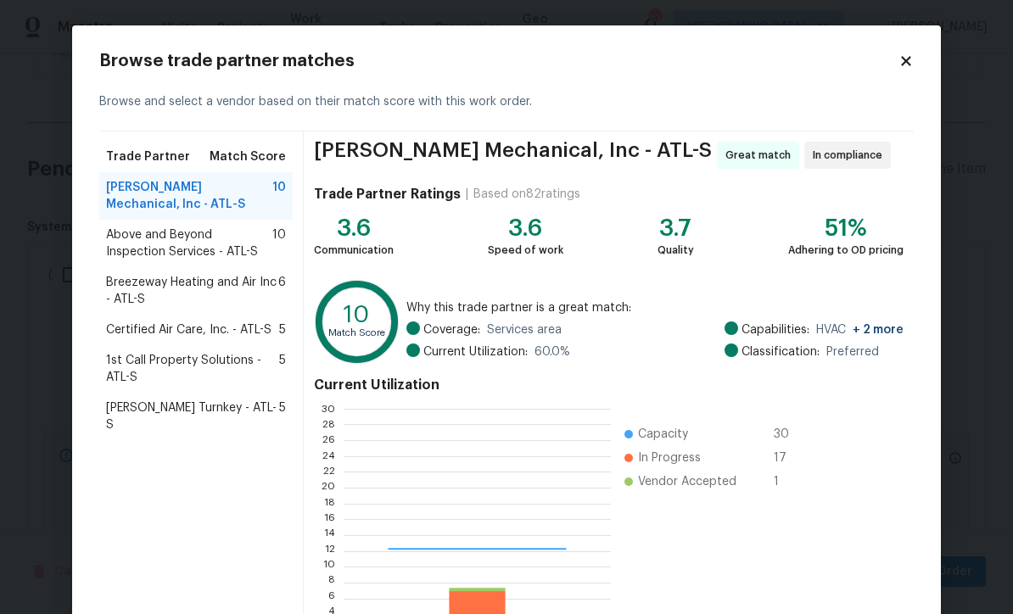
scroll to position [238, 266]
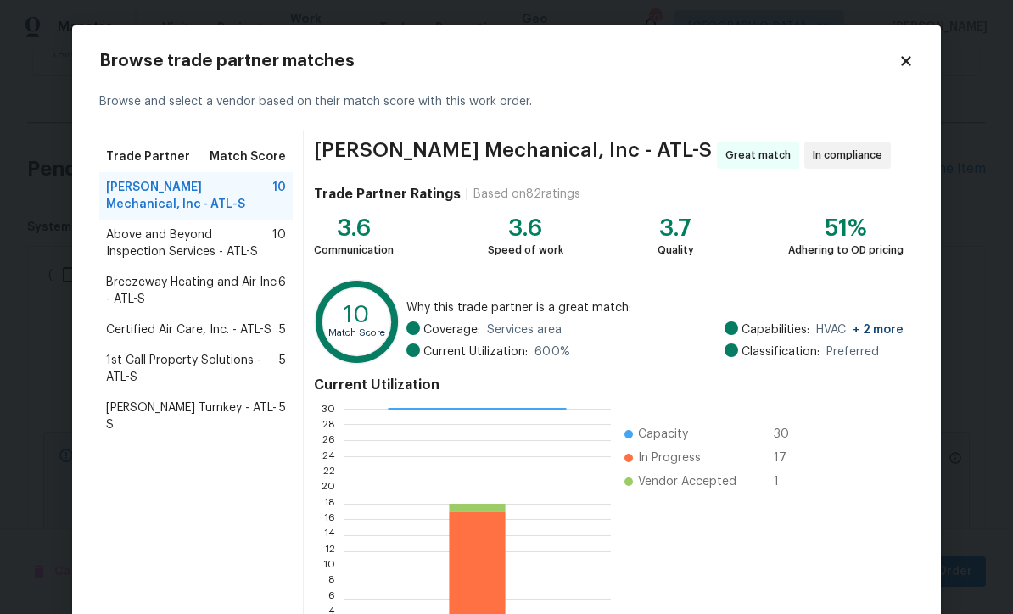
click at [174, 408] on span "Davis Turnkey - ATL-S" at bounding box center [192, 417] width 173 height 34
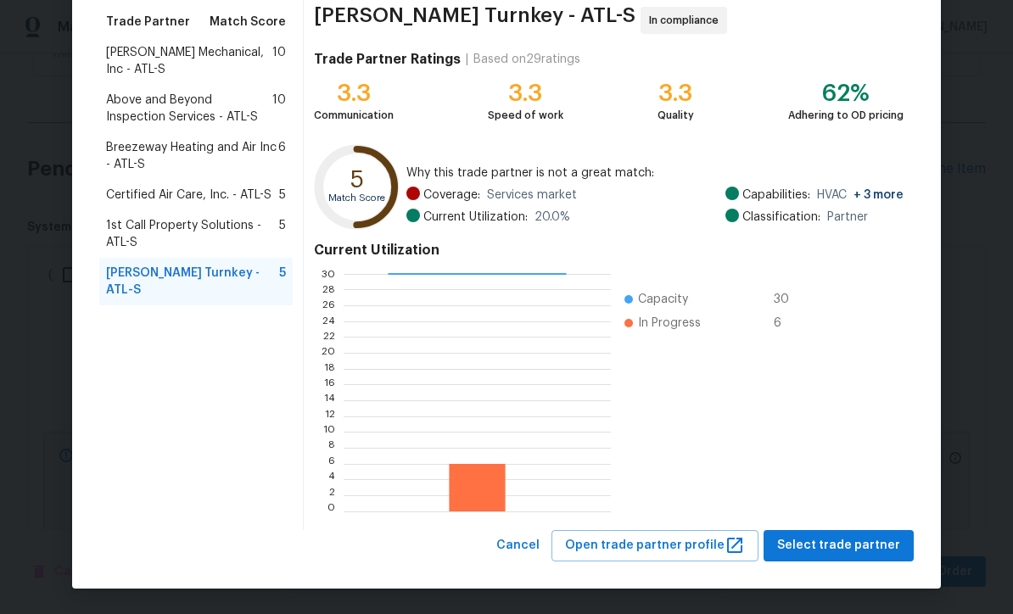
scroll to position [134, 0]
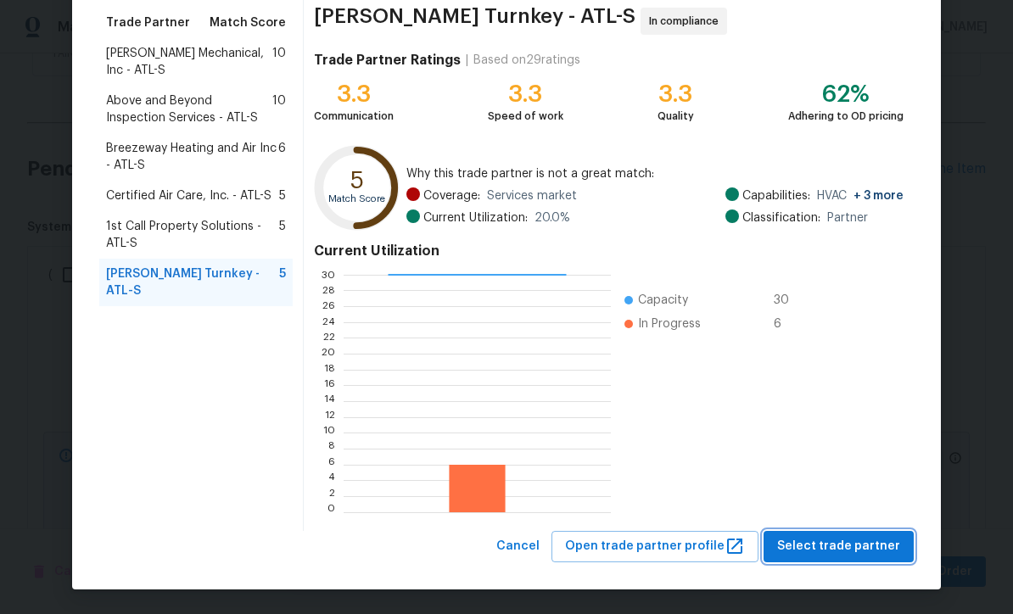
click at [840, 545] on span "Select trade partner" at bounding box center [838, 546] width 123 height 21
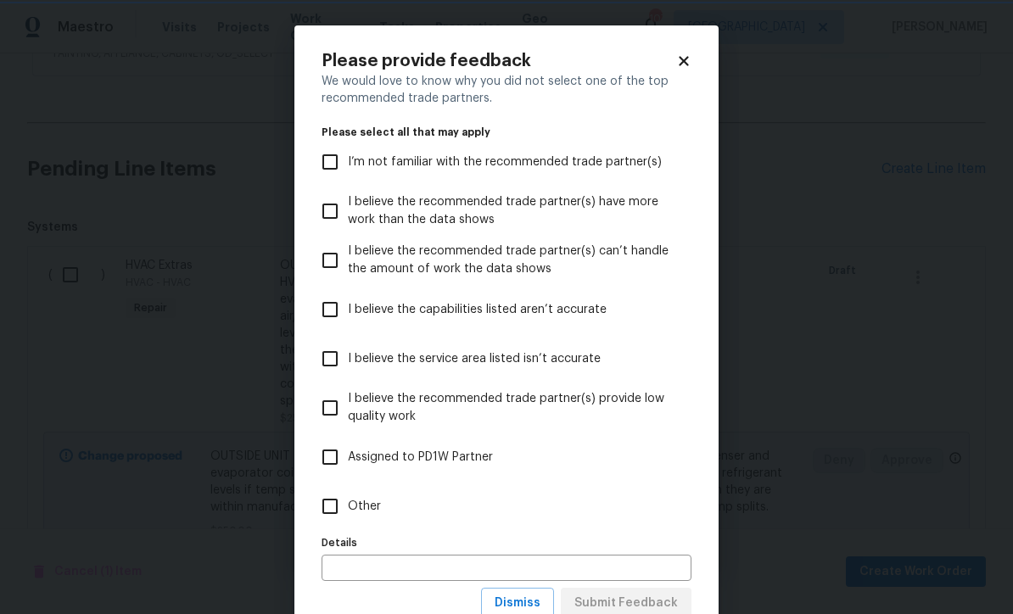
scroll to position [0, 0]
click at [335, 506] on input "Other" at bounding box center [330, 507] width 36 height 36
checkbox input "true"
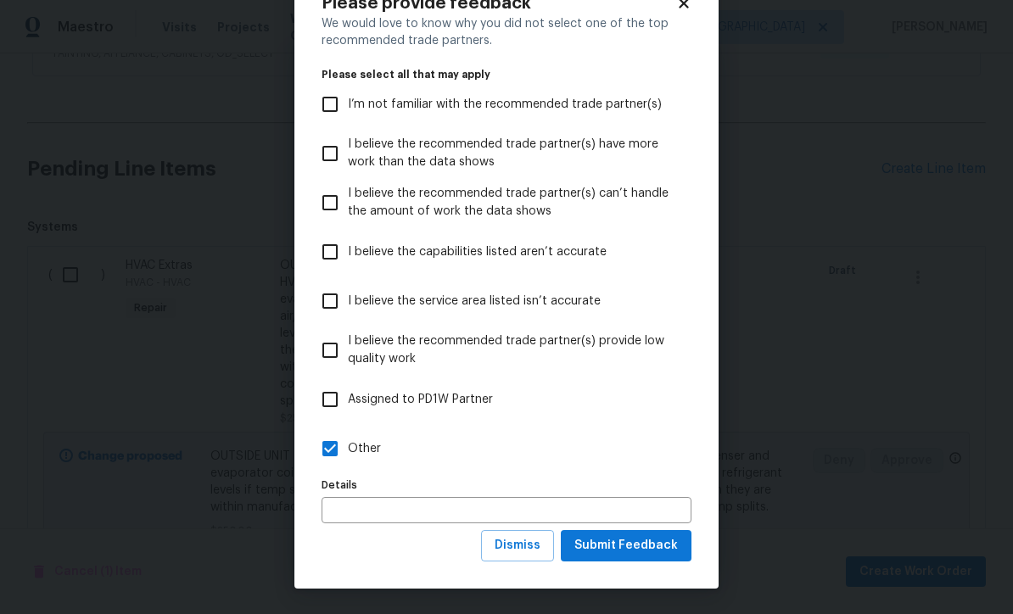
scroll to position [59, 0]
click at [617, 545] on span "Submit Feedback" at bounding box center [626, 545] width 104 height 21
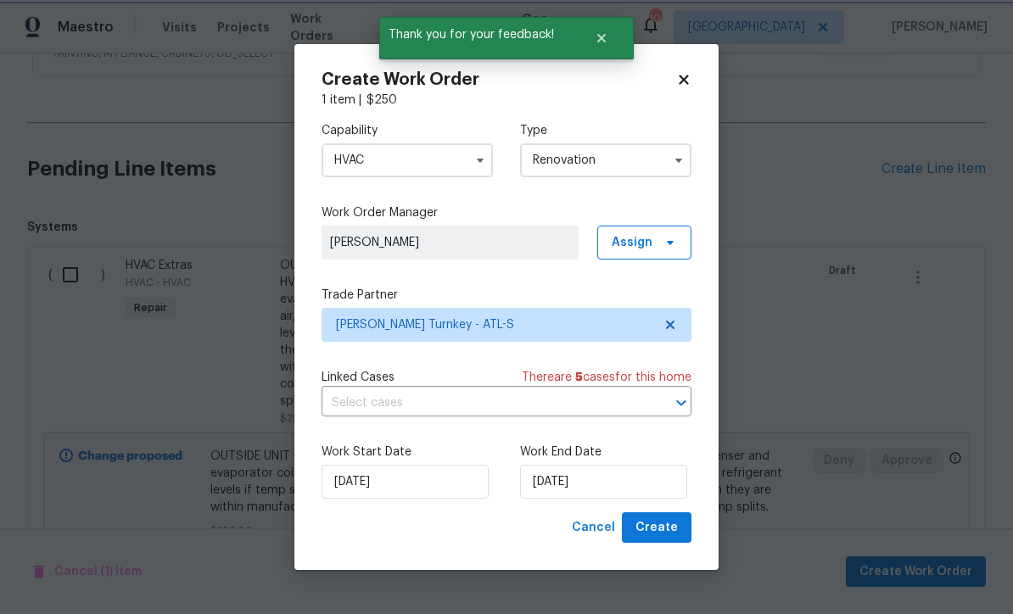
scroll to position [0, 0]
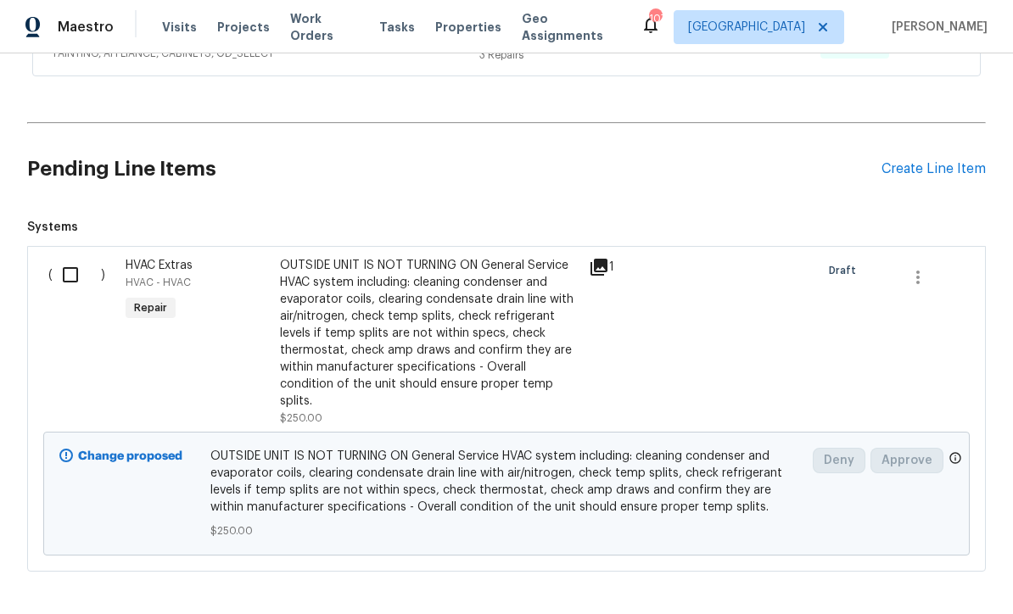
click at [211, 306] on div "HVAC Extras HVAC - HVAC Repair" at bounding box center [197, 342] width 154 height 180
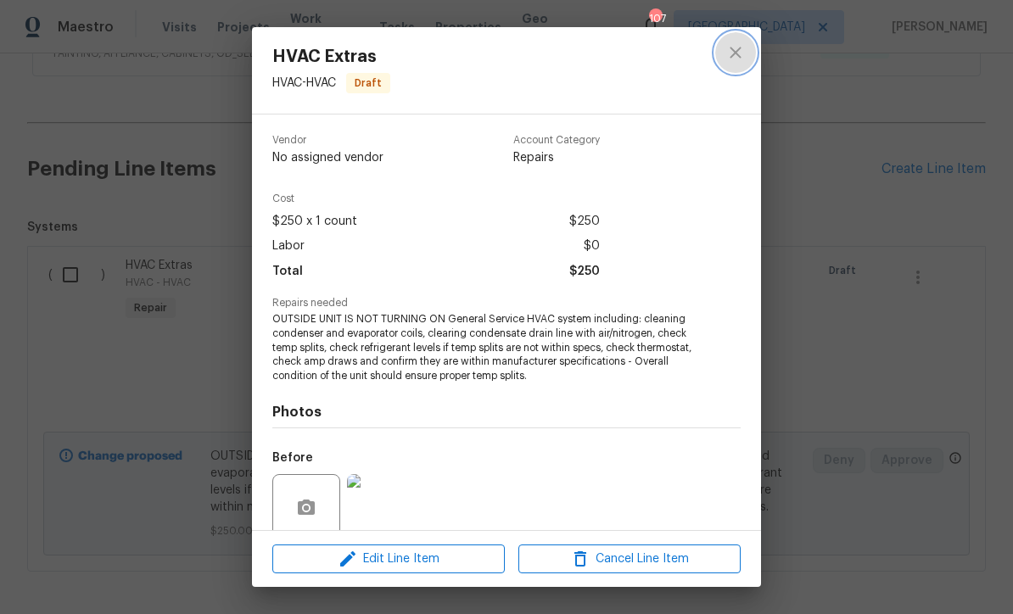
click at [733, 50] on icon "close" at bounding box center [735, 52] width 11 height 11
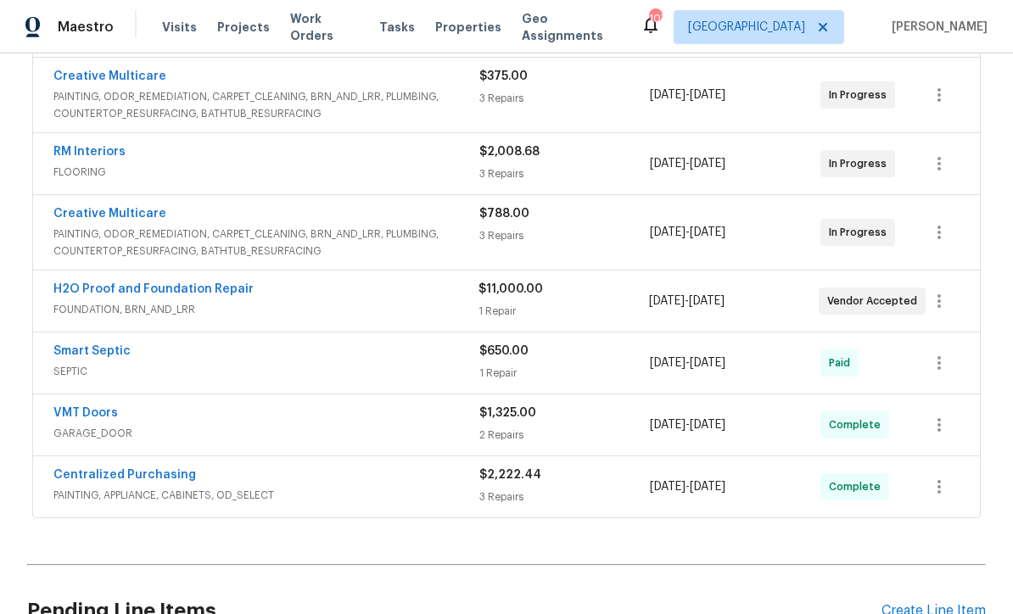
scroll to position [433, 0]
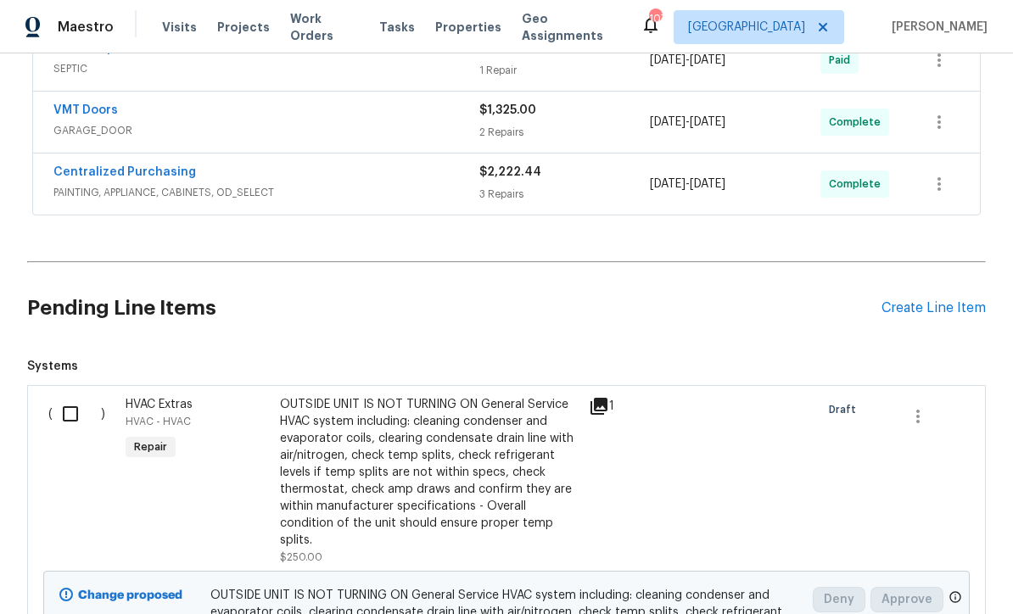
scroll to position [751, 0]
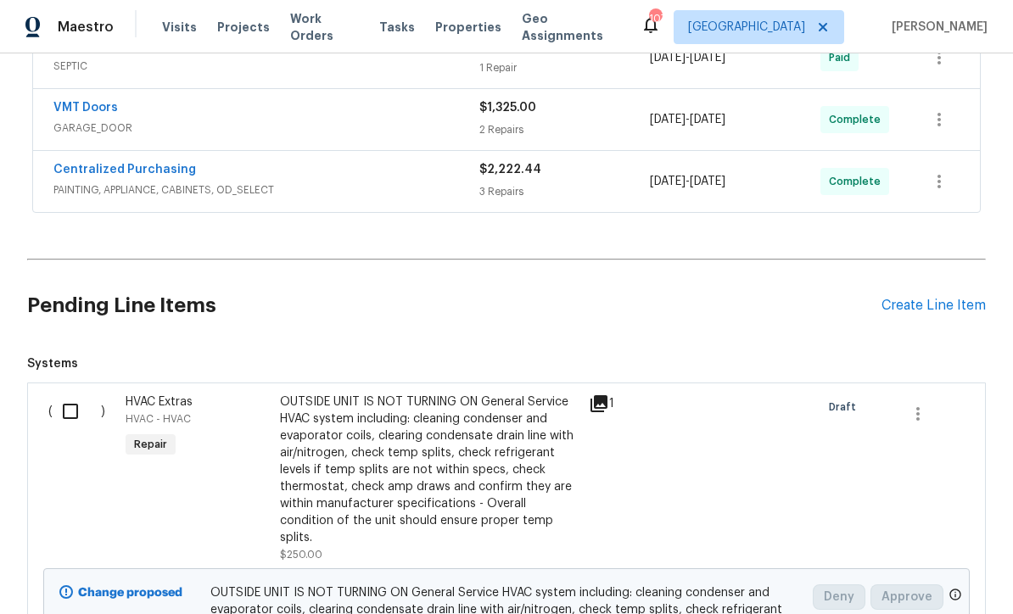
click at [70, 407] on input "checkbox" at bounding box center [77, 412] width 48 height 36
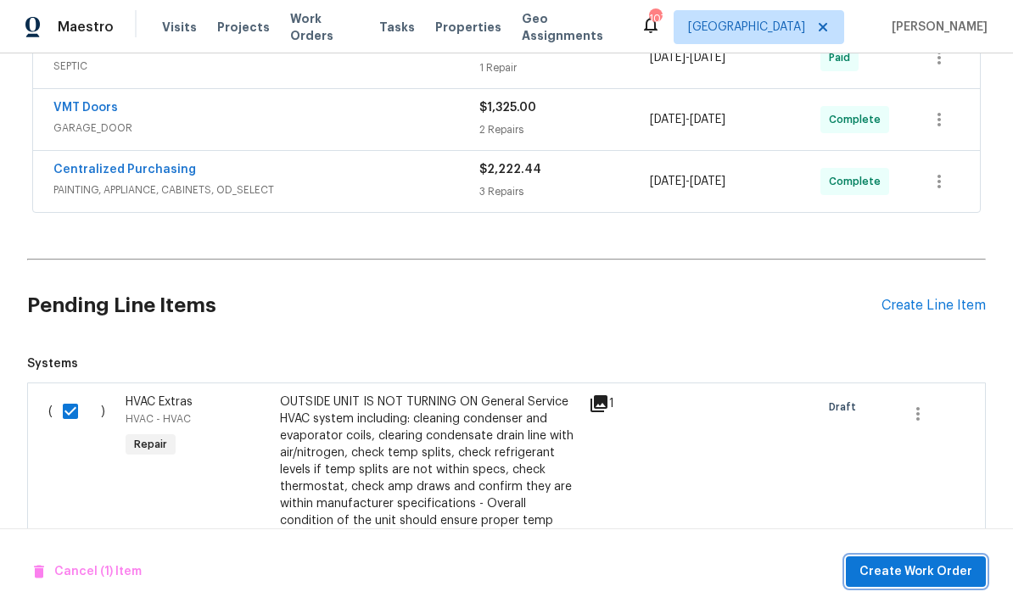
click at [894, 574] on span "Create Work Order" at bounding box center [915, 572] width 113 height 21
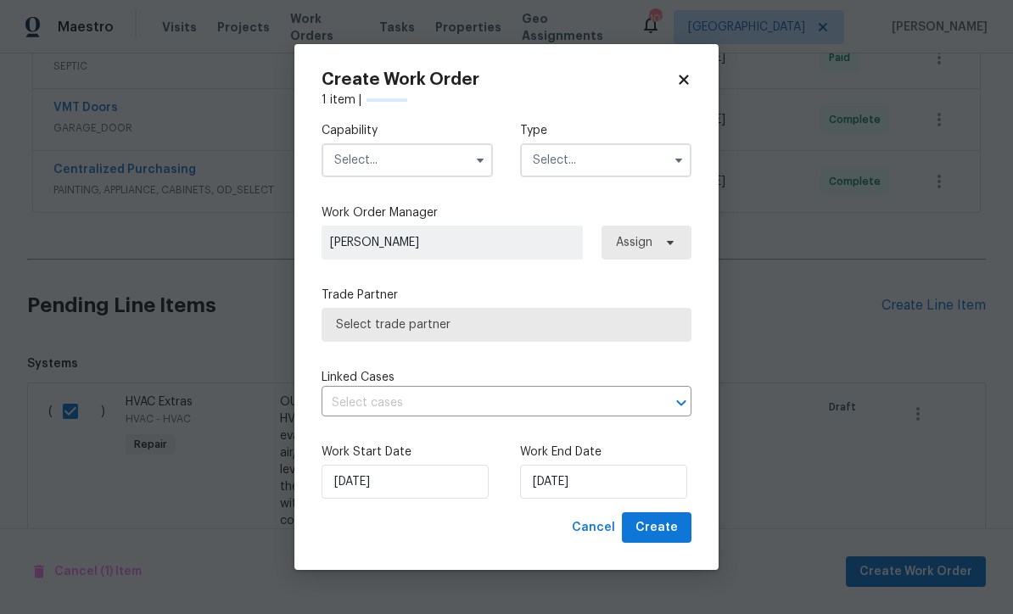
checkbox input "false"
click at [355, 149] on input "text" at bounding box center [407, 160] width 171 height 34
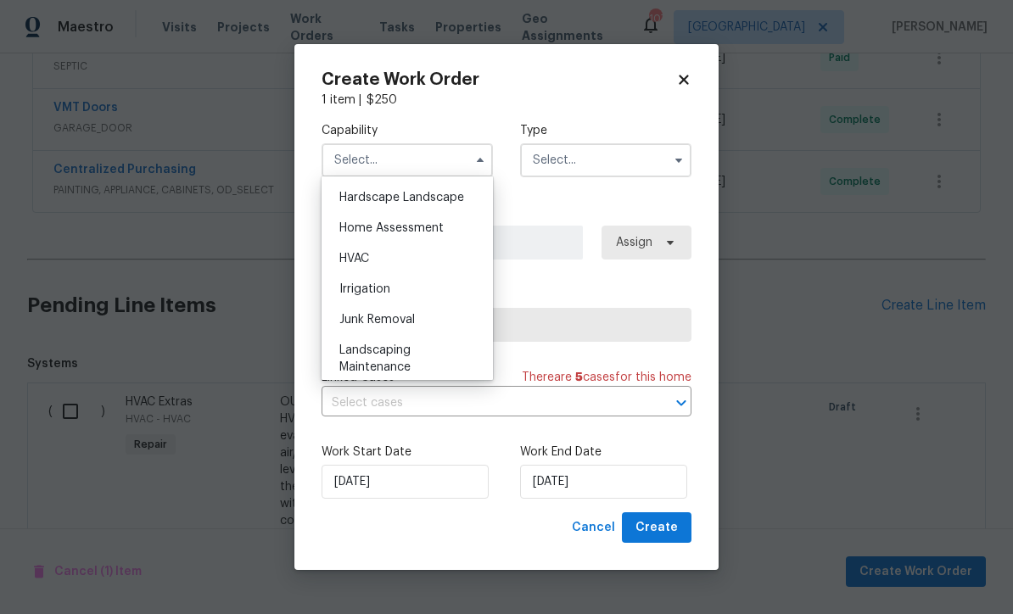
scroll to position [960, 0]
click at [352, 262] on span "HVAC" at bounding box center [354, 261] width 30 height 12
type input "HVAC"
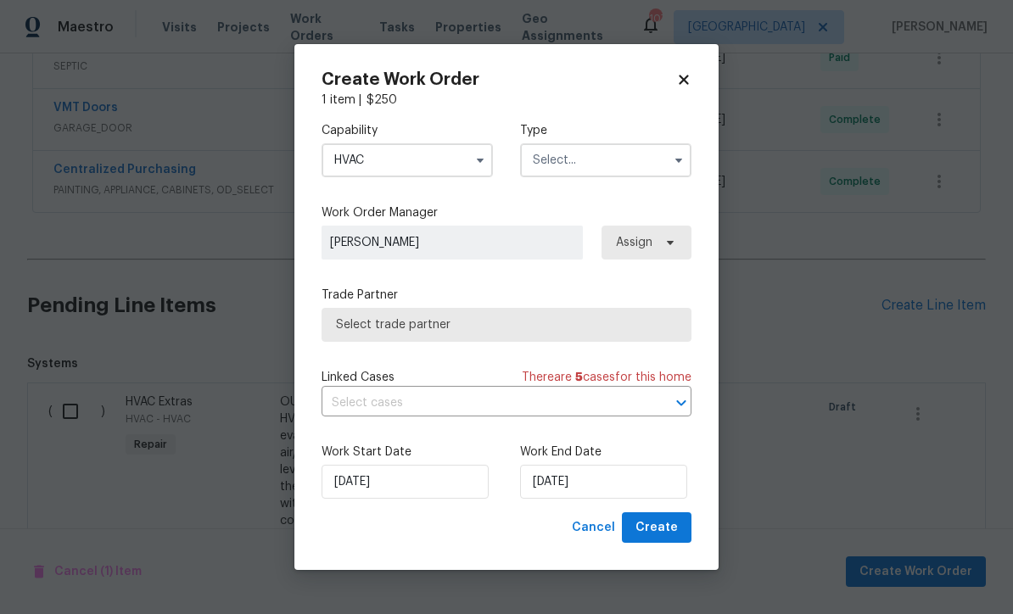
click at [555, 165] on input "text" at bounding box center [605, 160] width 171 height 34
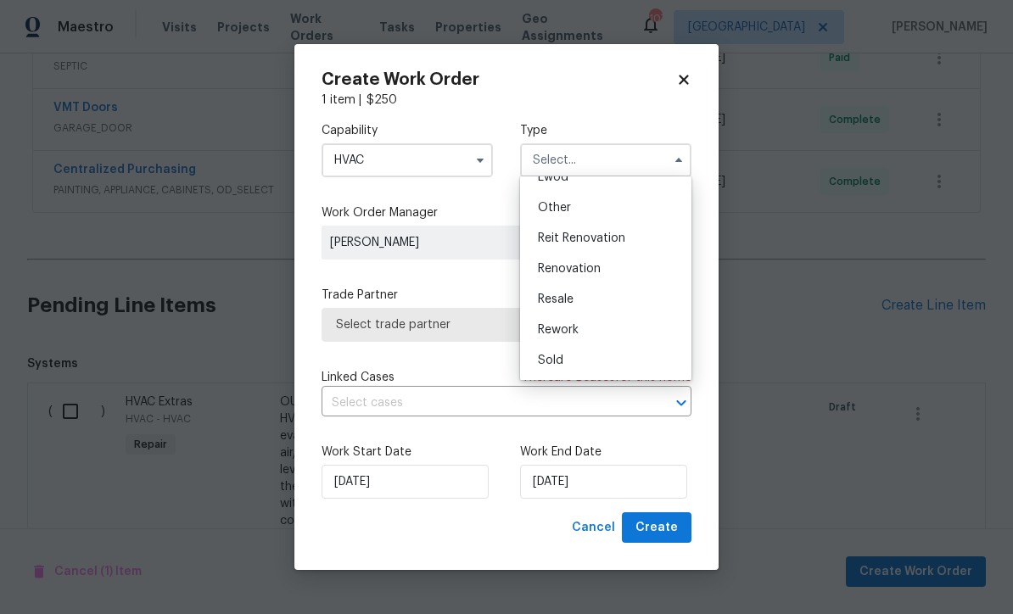
scroll to position [202, 0]
click at [559, 267] on span "Renovation" at bounding box center [569, 269] width 63 height 12
type input "Renovation"
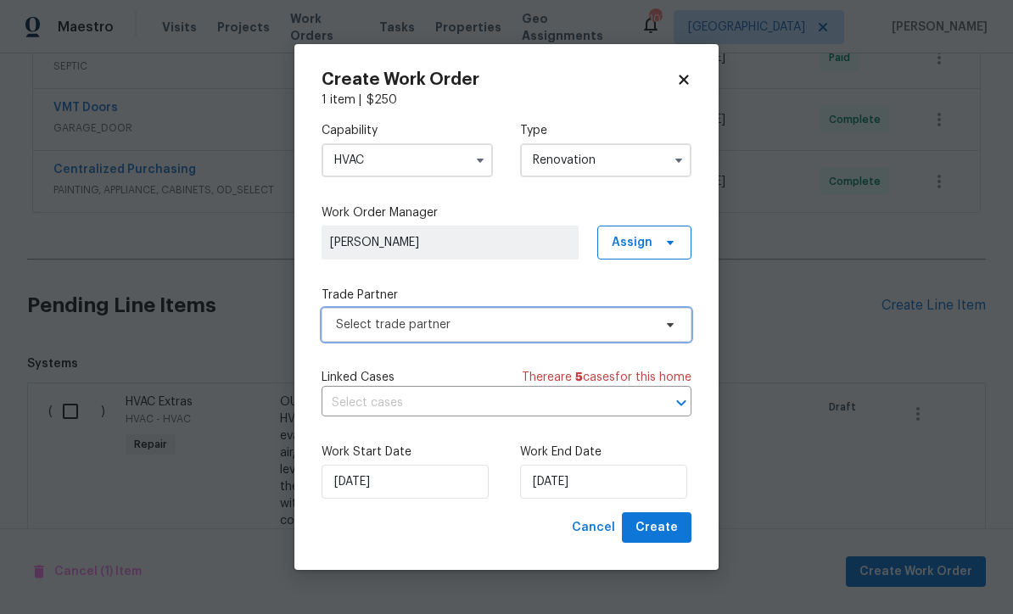
click at [347, 321] on span "Select trade partner" at bounding box center [494, 324] width 316 height 17
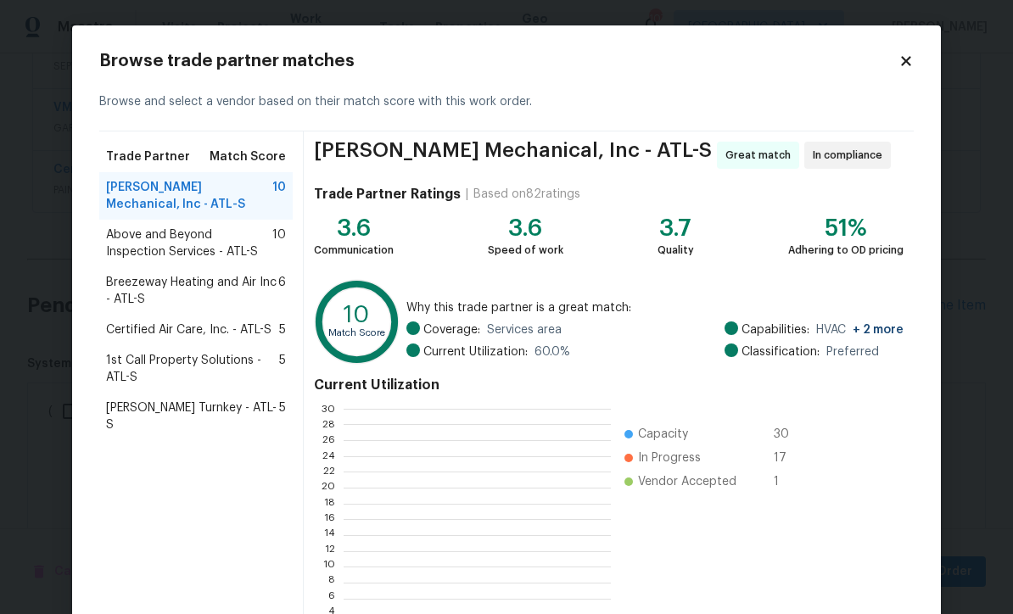
scroll to position [238, 266]
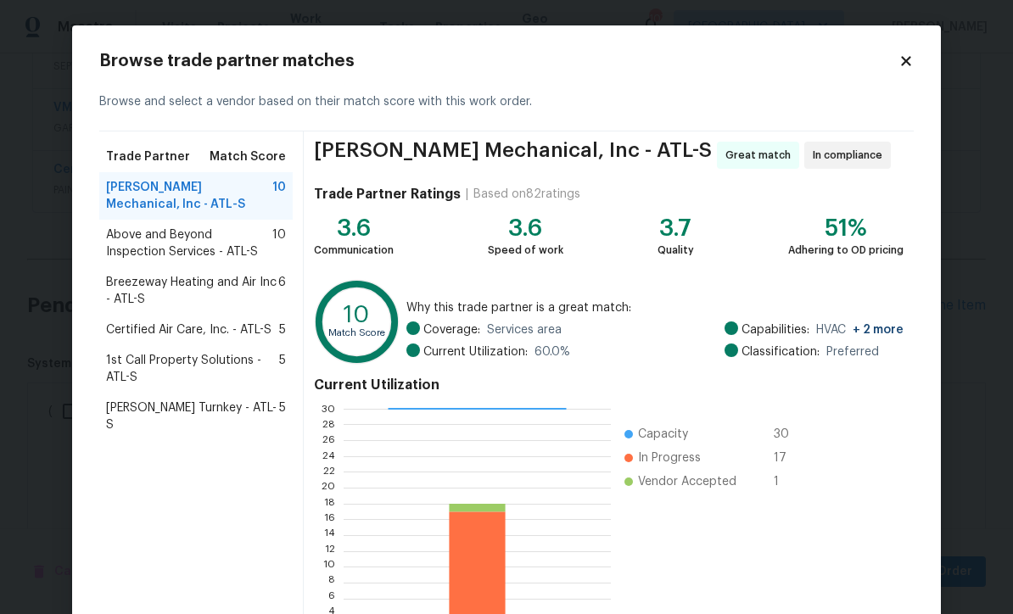
click at [156, 402] on span "Davis Turnkey - ATL-S" at bounding box center [192, 417] width 173 height 34
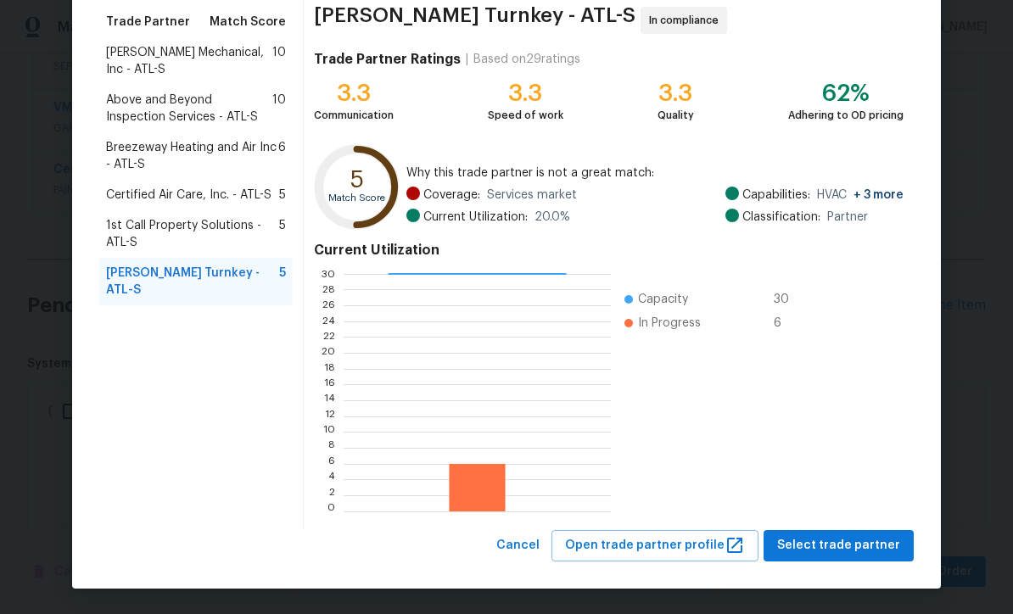
scroll to position [134, 0]
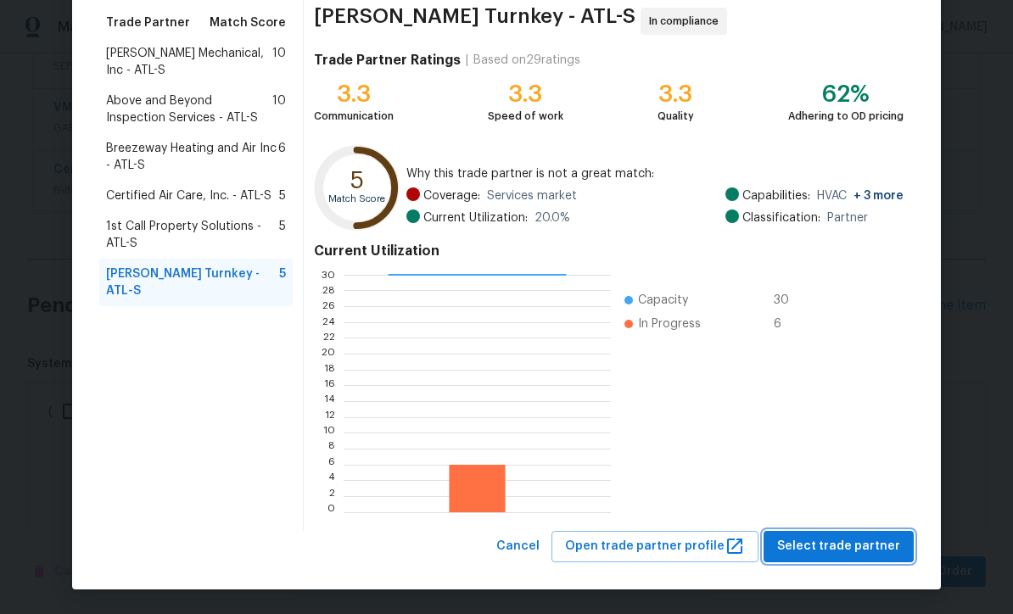
click at [826, 535] on button "Select trade partner" at bounding box center [839, 546] width 150 height 31
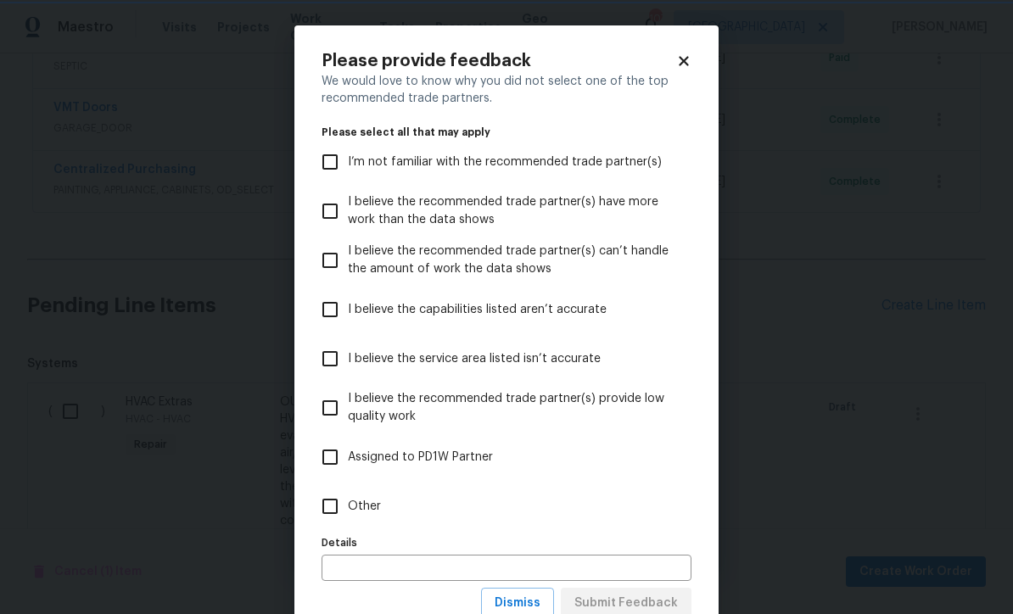
scroll to position [0, 0]
click at [322, 507] on input "Other" at bounding box center [330, 507] width 36 height 36
checkbox input "true"
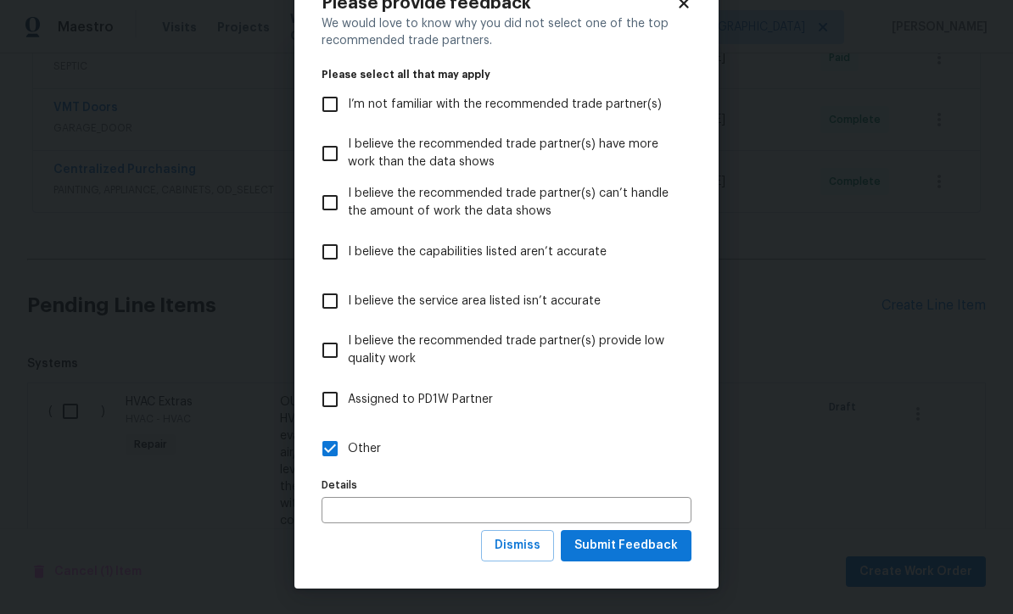
scroll to position [59, 0]
click at [641, 545] on span "Submit Feedback" at bounding box center [626, 545] width 104 height 21
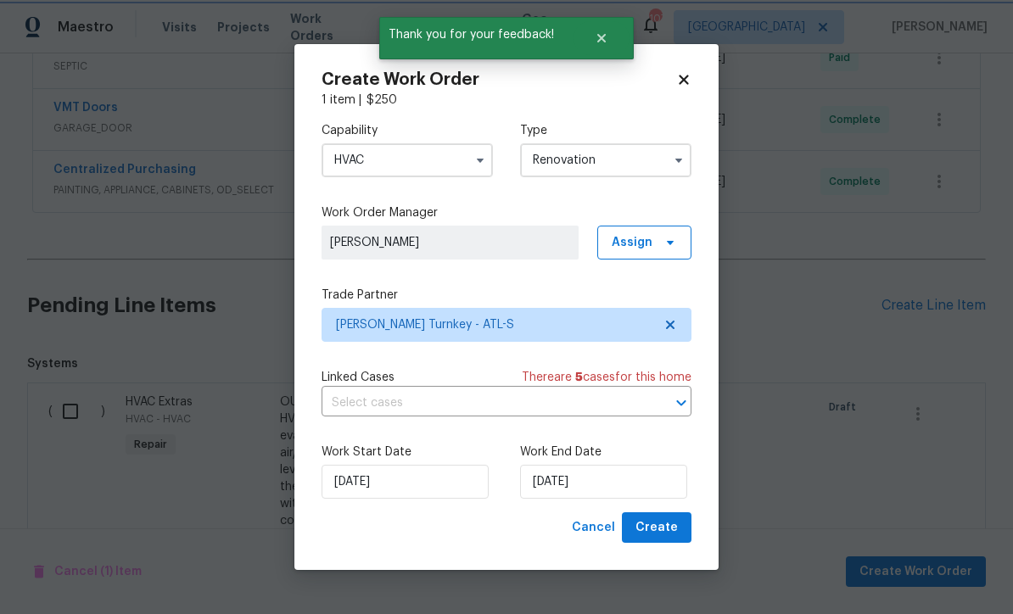
scroll to position [0, 0]
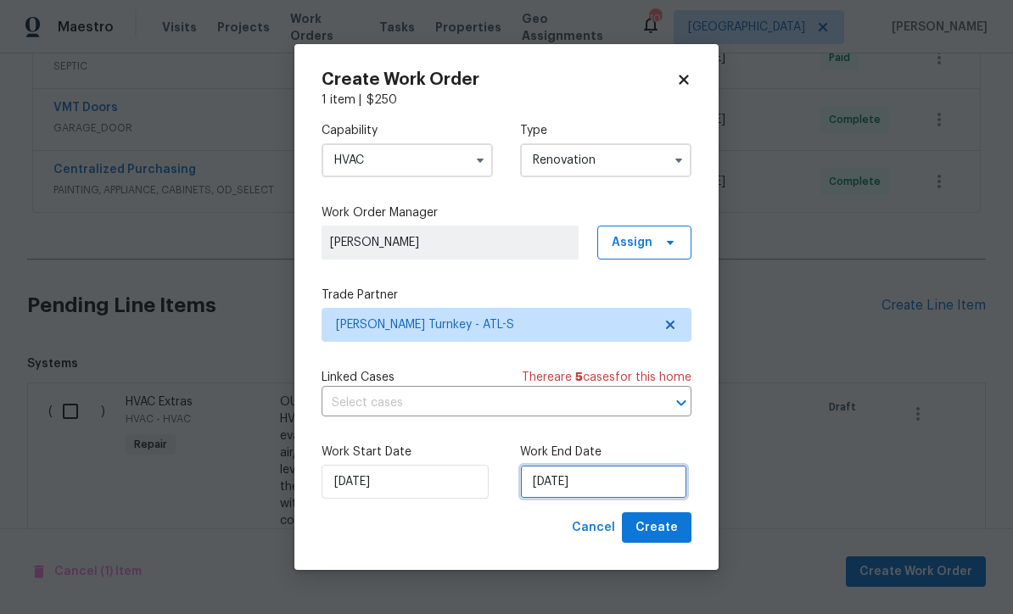
click at [547, 478] on input "9/26/2025" at bounding box center [603, 482] width 167 height 34
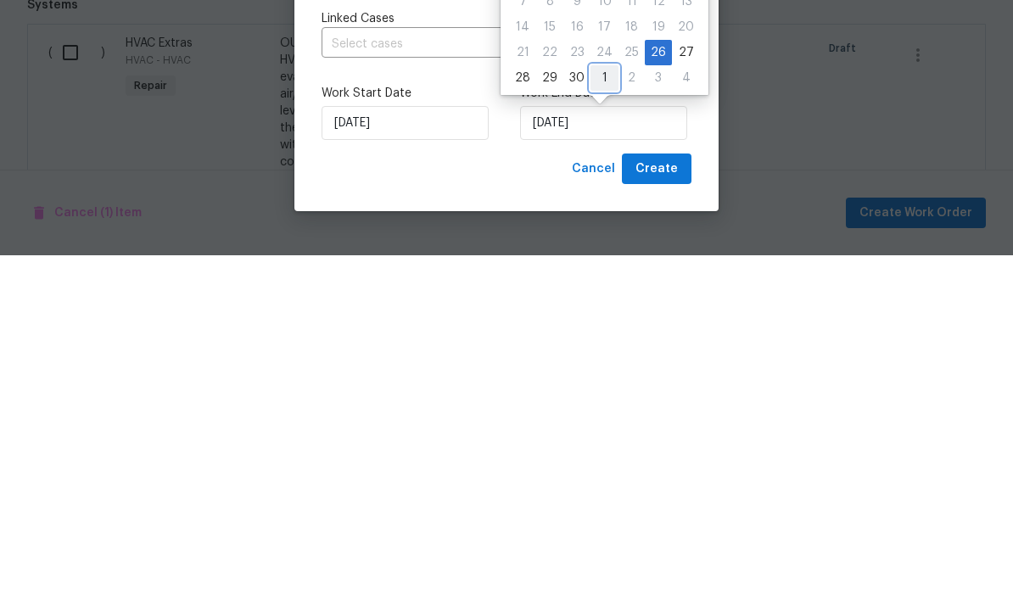
click at [601, 425] on div "1" at bounding box center [604, 437] width 28 height 24
type input "10/1/2025"
select select "9"
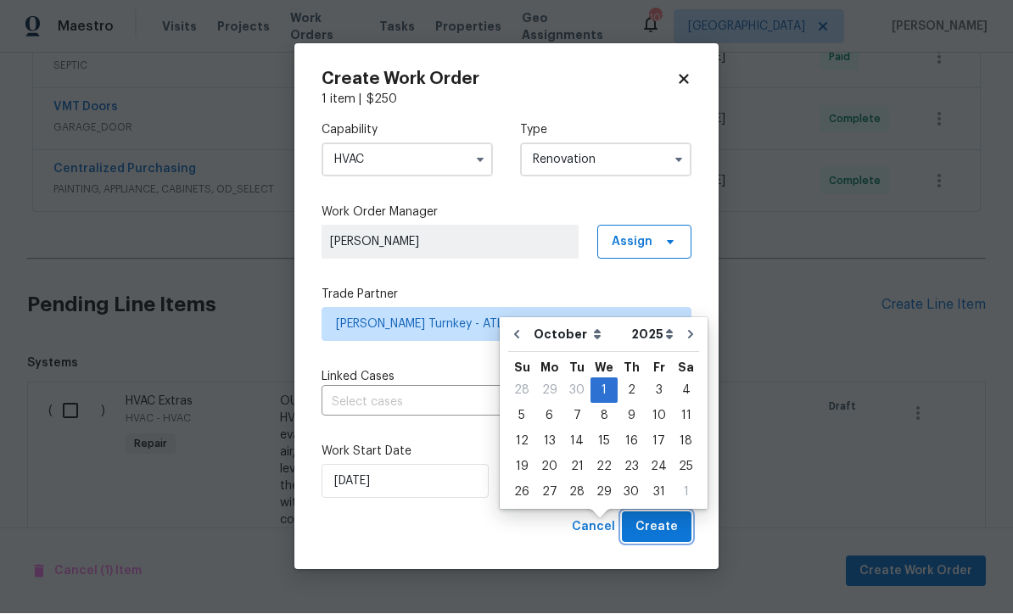
click at [655, 529] on span "Create" at bounding box center [656, 528] width 42 height 21
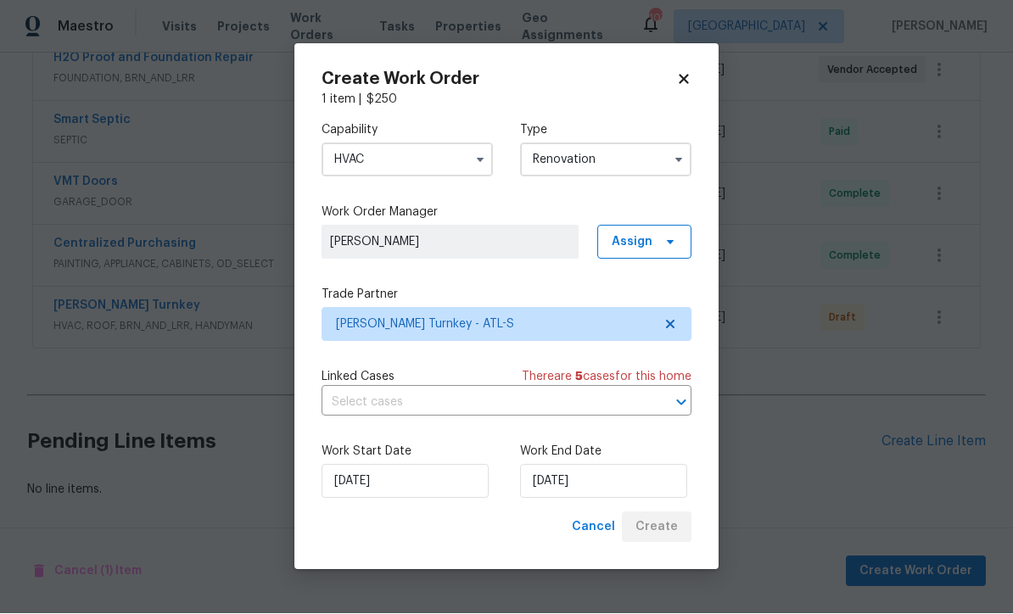
scroll to position [619, 0]
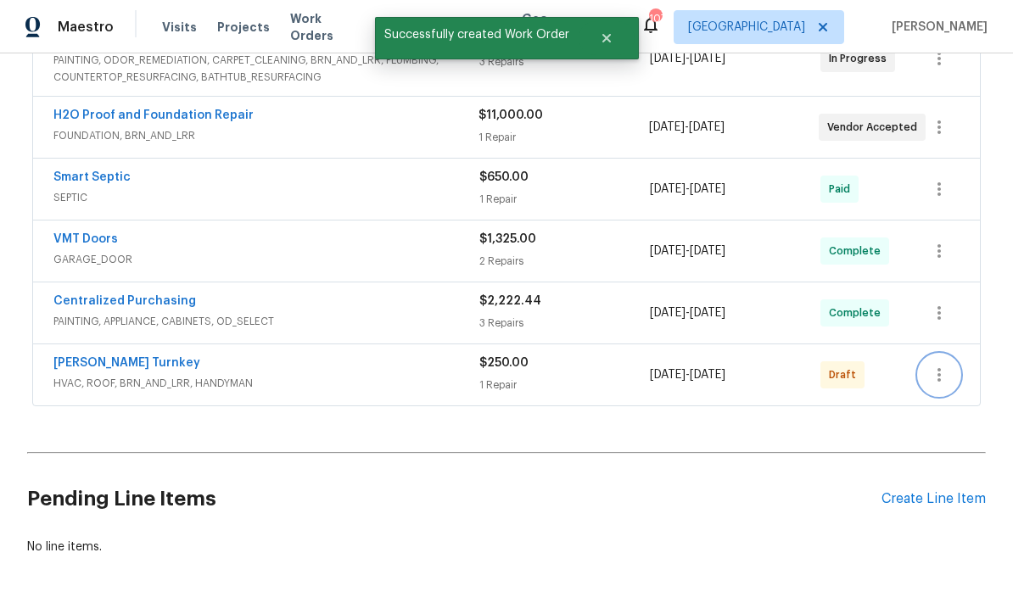
click at [949, 365] on icon "button" at bounding box center [939, 375] width 20 height 20
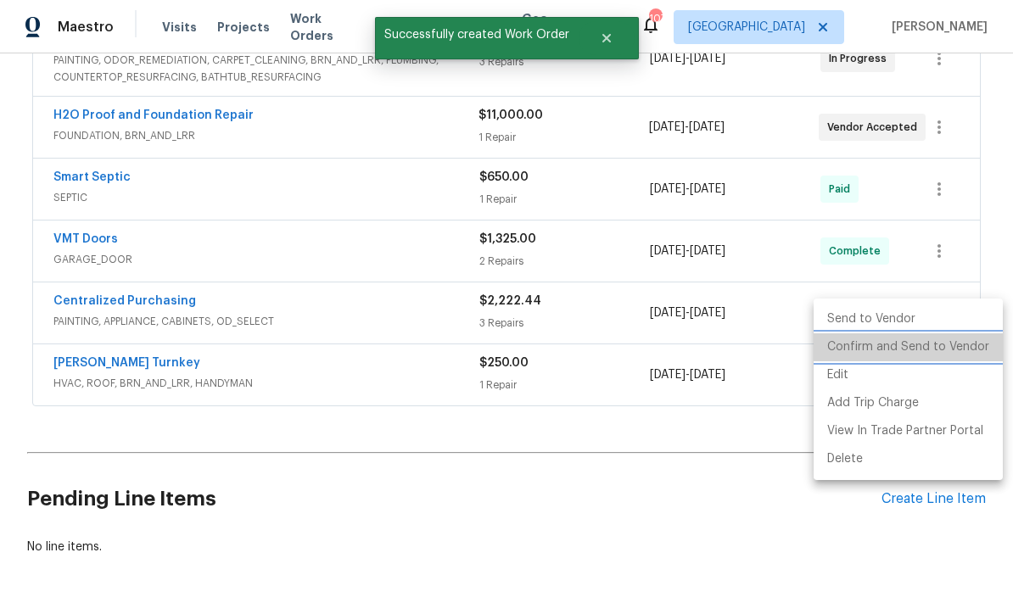
click at [933, 355] on li "Confirm and Send to Vendor" at bounding box center [908, 347] width 189 height 28
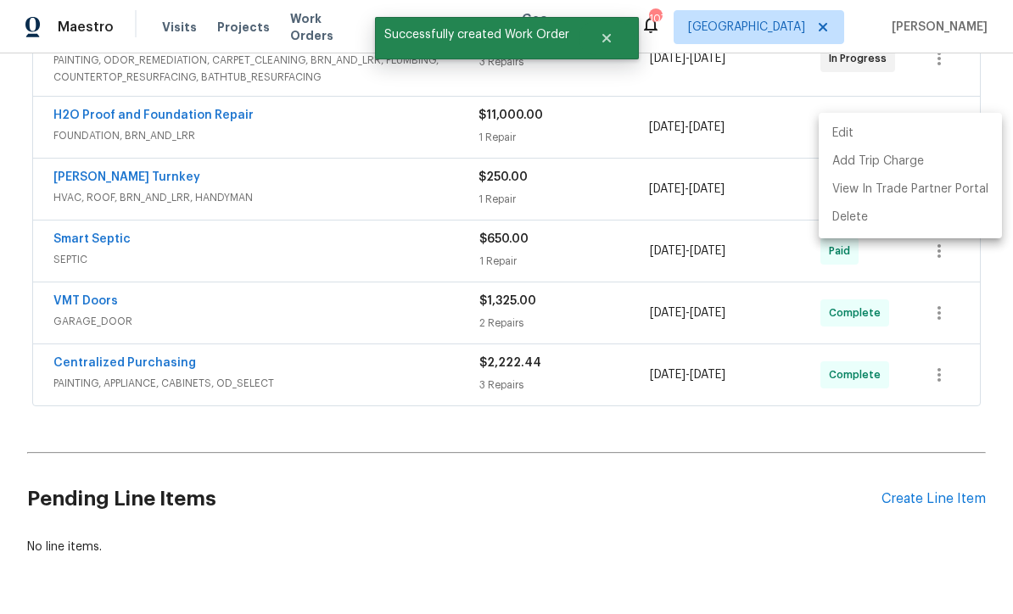
click at [330, 501] on div at bounding box center [506, 307] width 1013 height 614
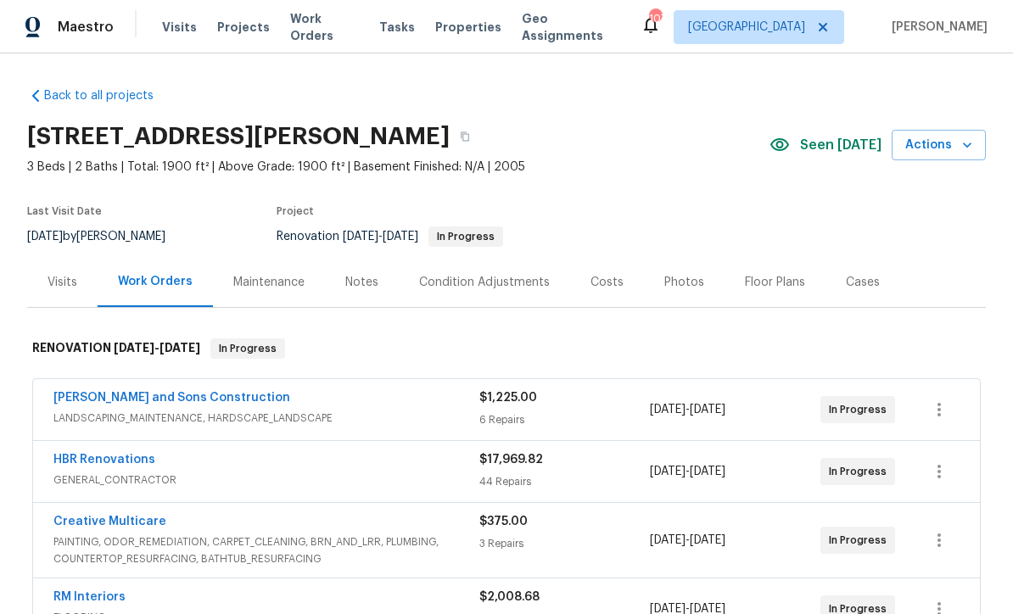
scroll to position [0, 0]
click at [596, 274] on div "Costs" at bounding box center [606, 282] width 33 height 17
